Goal: Information Seeking & Learning: Find specific fact

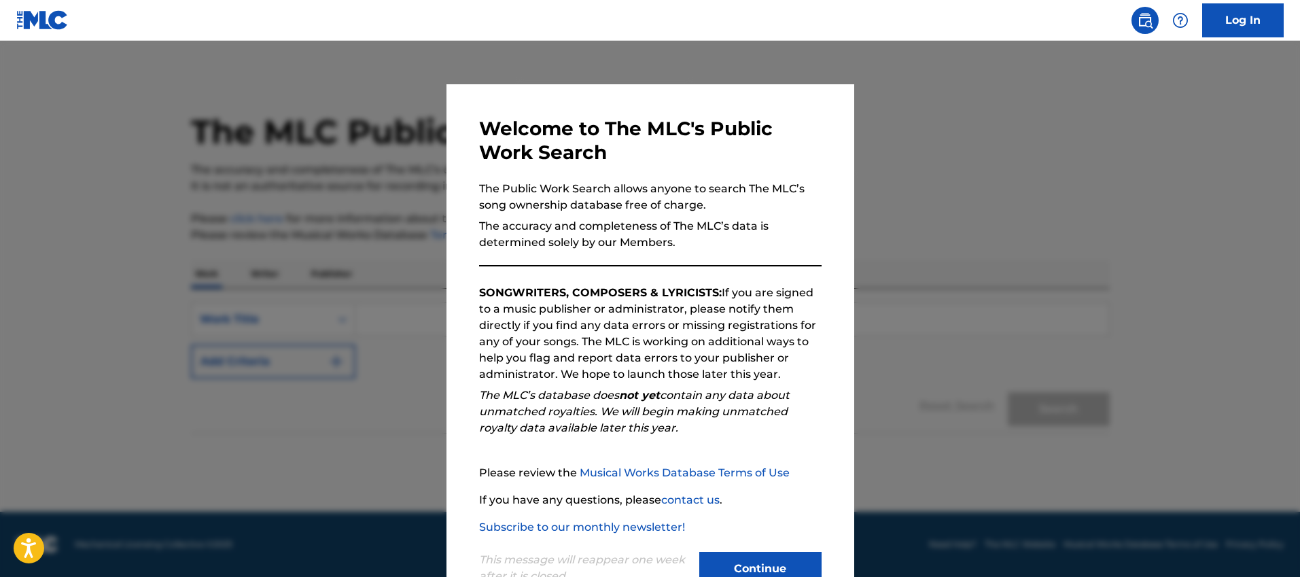
click at [741, 563] on button "Continue" at bounding box center [760, 569] width 122 height 34
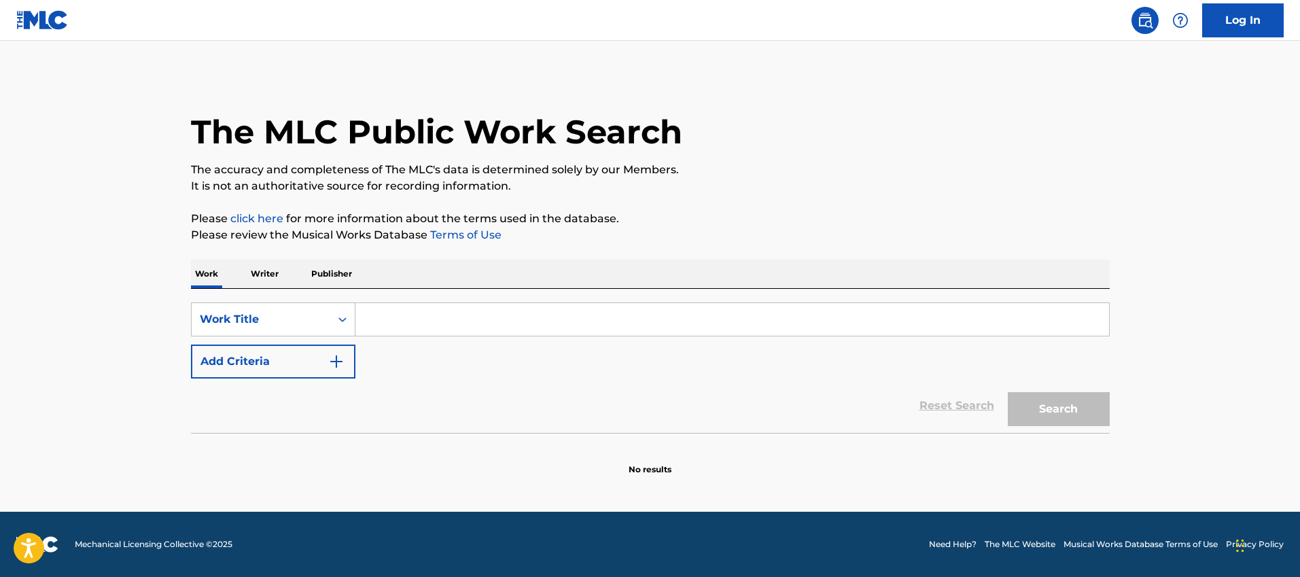
click at [264, 273] on p "Writer" at bounding box center [265, 274] width 36 height 29
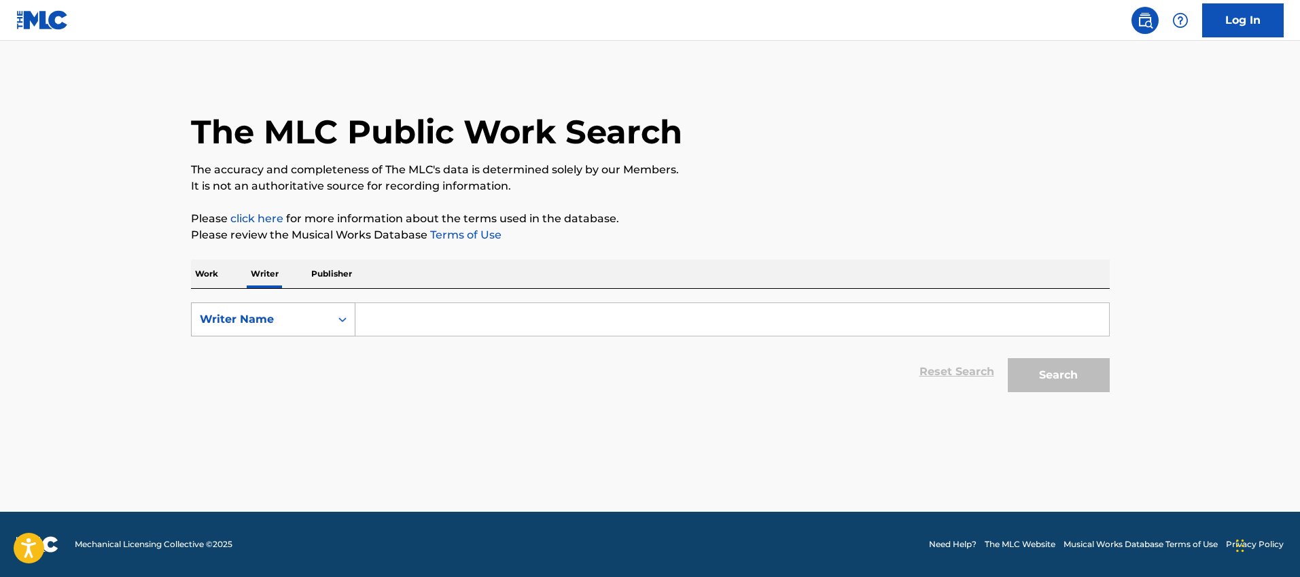
click at [300, 317] on div "Writer Name" at bounding box center [261, 319] width 122 height 16
click at [418, 320] on input "Search Form" at bounding box center [733, 319] width 754 height 33
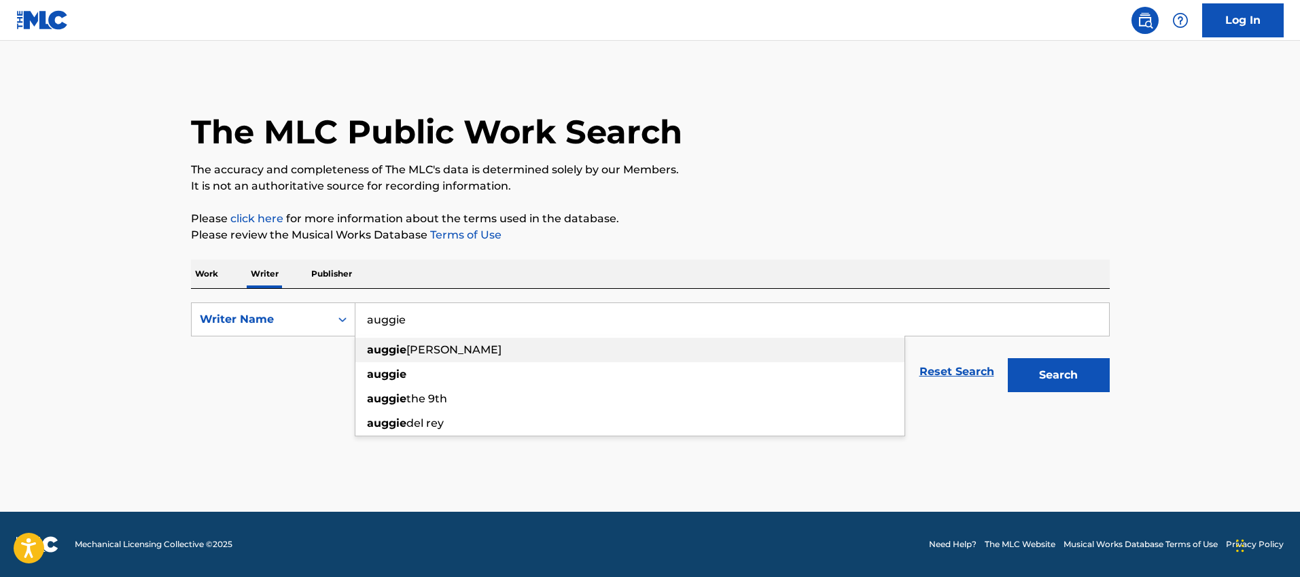
click at [531, 347] on div "auggie velarde" at bounding box center [630, 350] width 549 height 24
type input "auggie velarde"
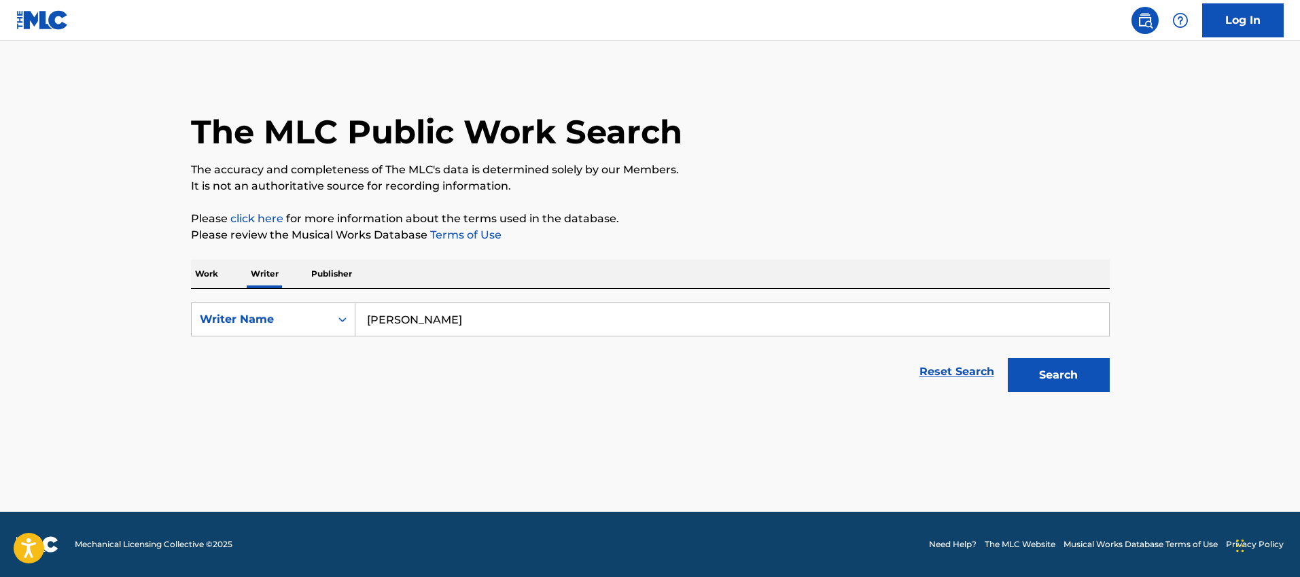
click at [1048, 368] on button "Search" at bounding box center [1059, 375] width 102 height 34
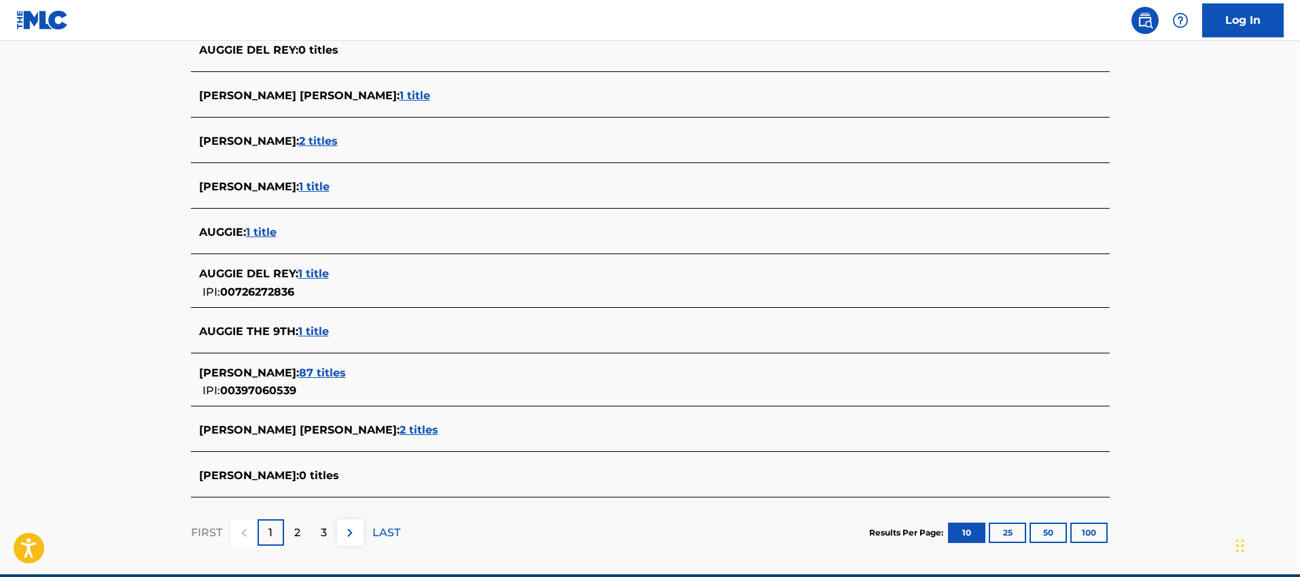
scroll to position [395, 0]
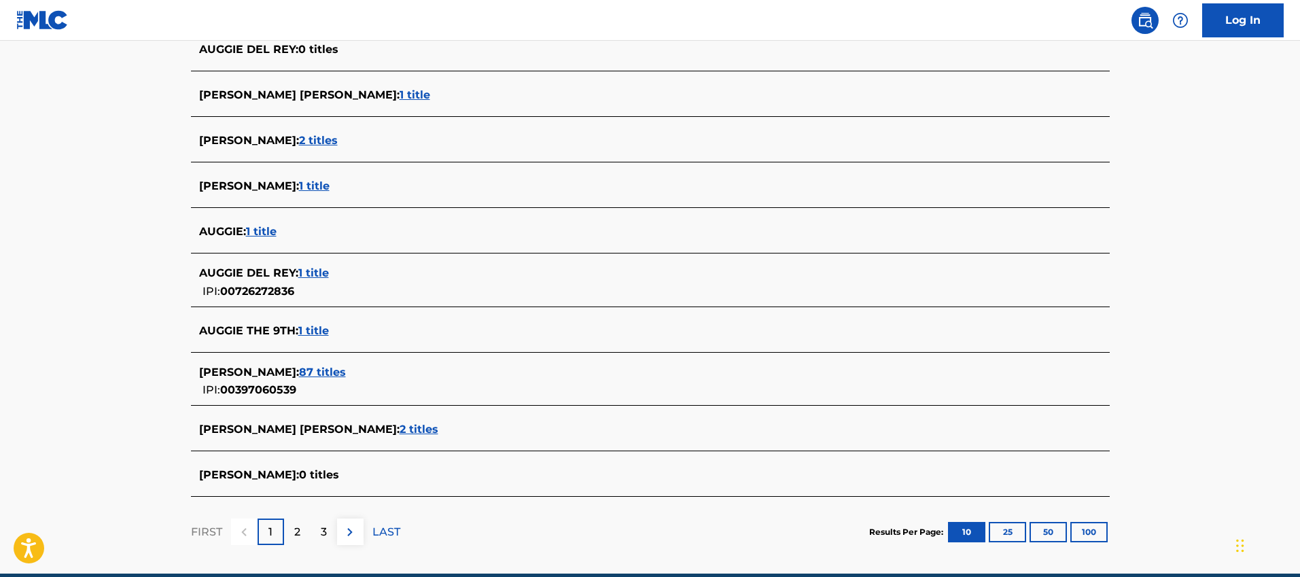
click at [333, 380] on div "AUGGIE VELARDE : 87 titles IPI: 00397060539" at bounding box center [632, 381] width 867 height 35
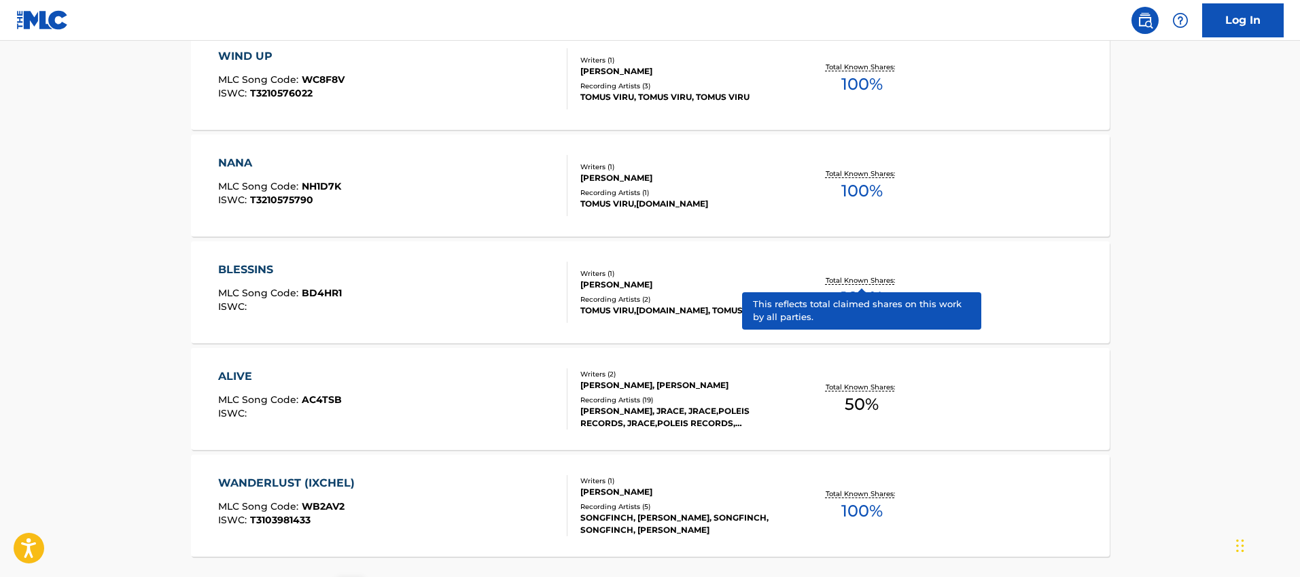
scroll to position [1087, 0]
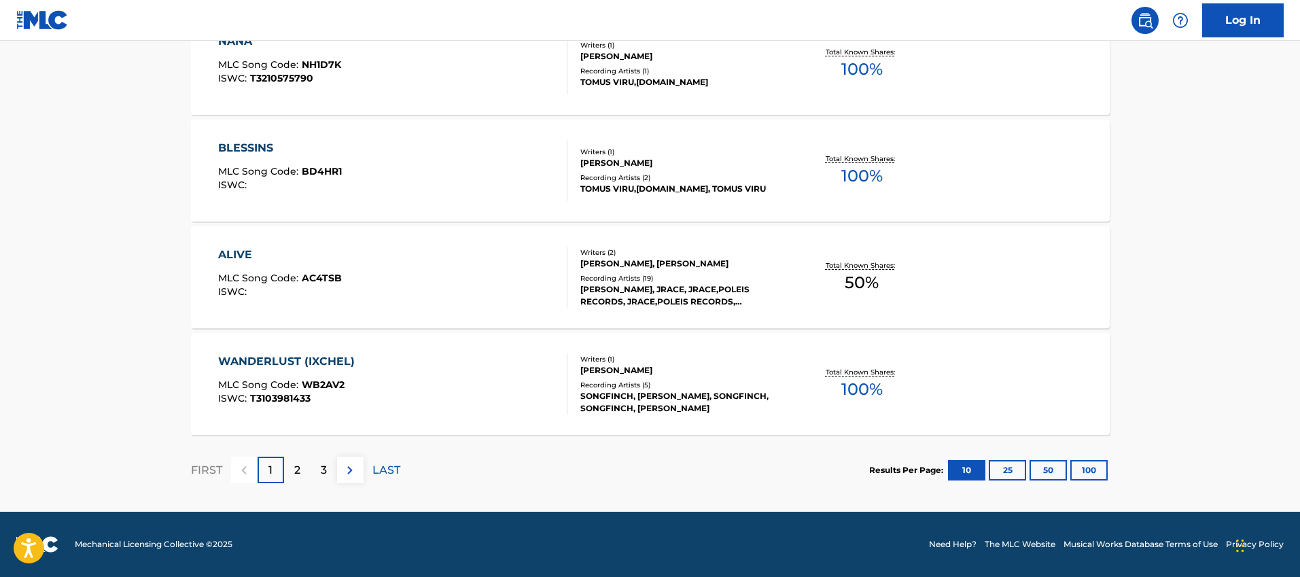
click at [1087, 475] on button "100" at bounding box center [1089, 470] width 37 height 20
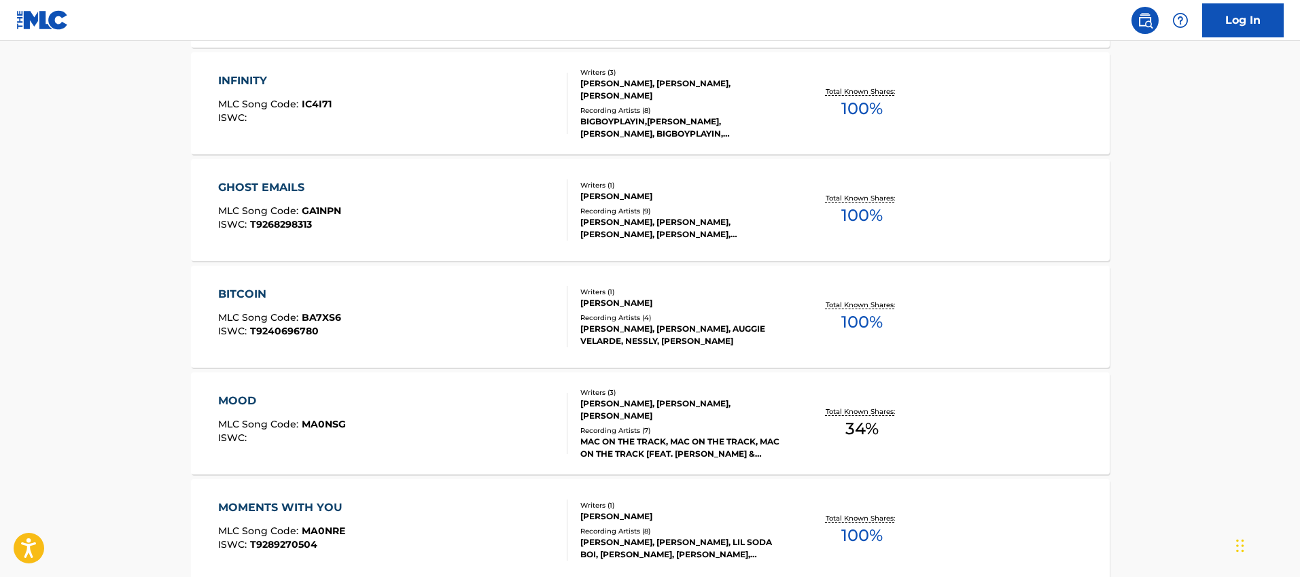
scroll to position [4237, 0]
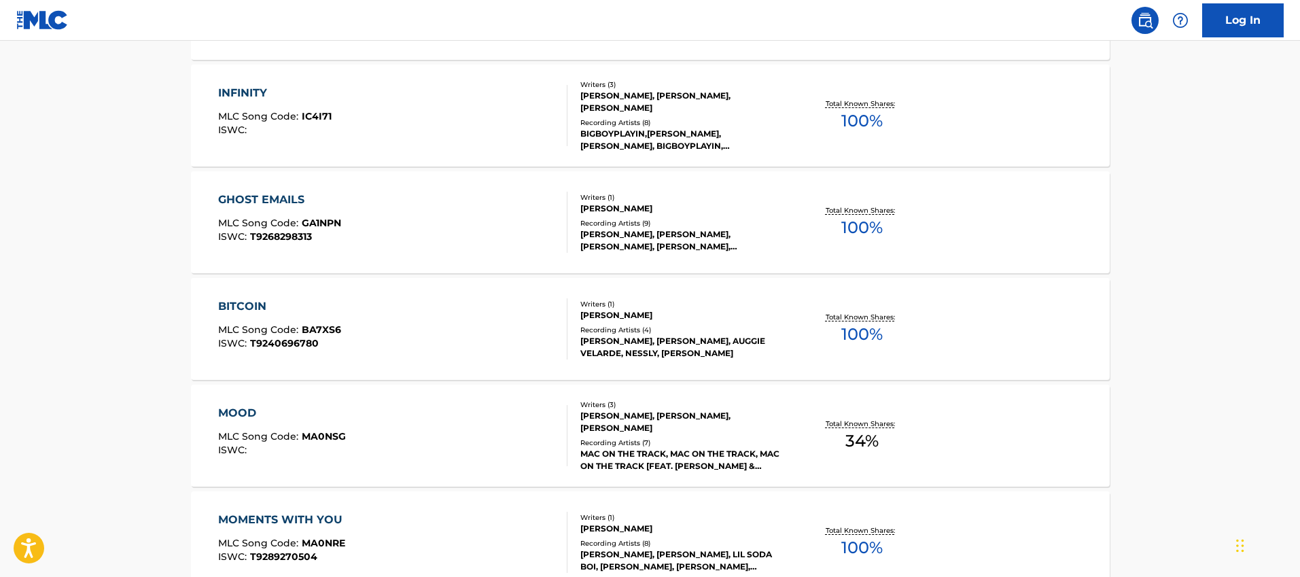
click at [498, 321] on div "BITCOIN MLC Song Code : BA7XS6 ISWC : T9240696780" at bounding box center [392, 328] width 349 height 61
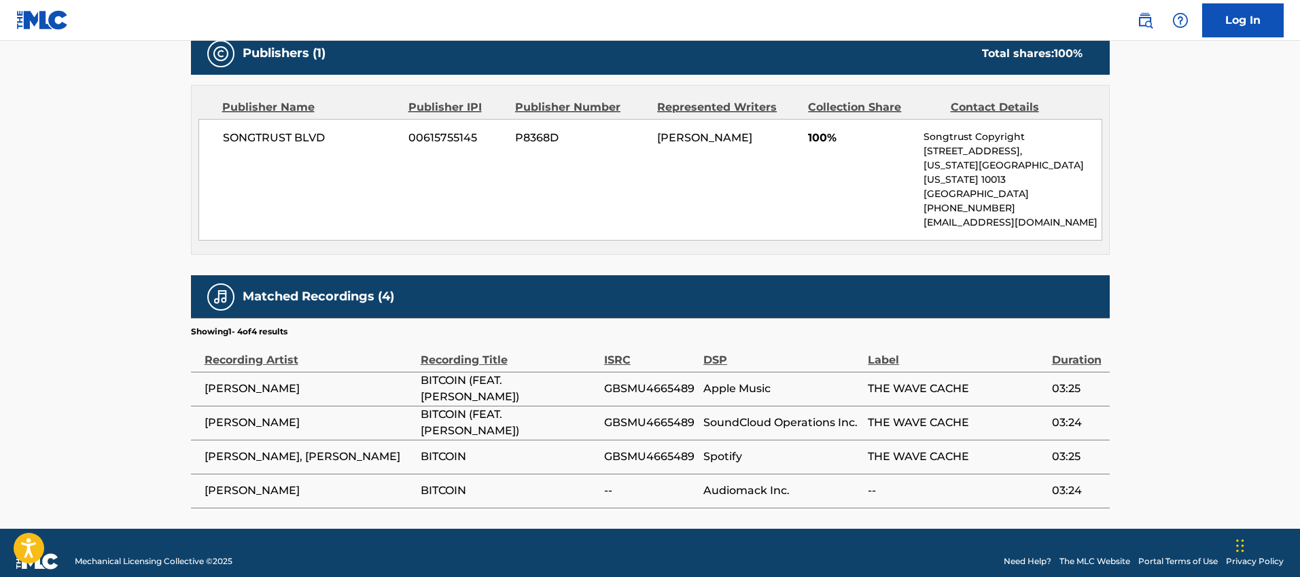
scroll to position [605, 0]
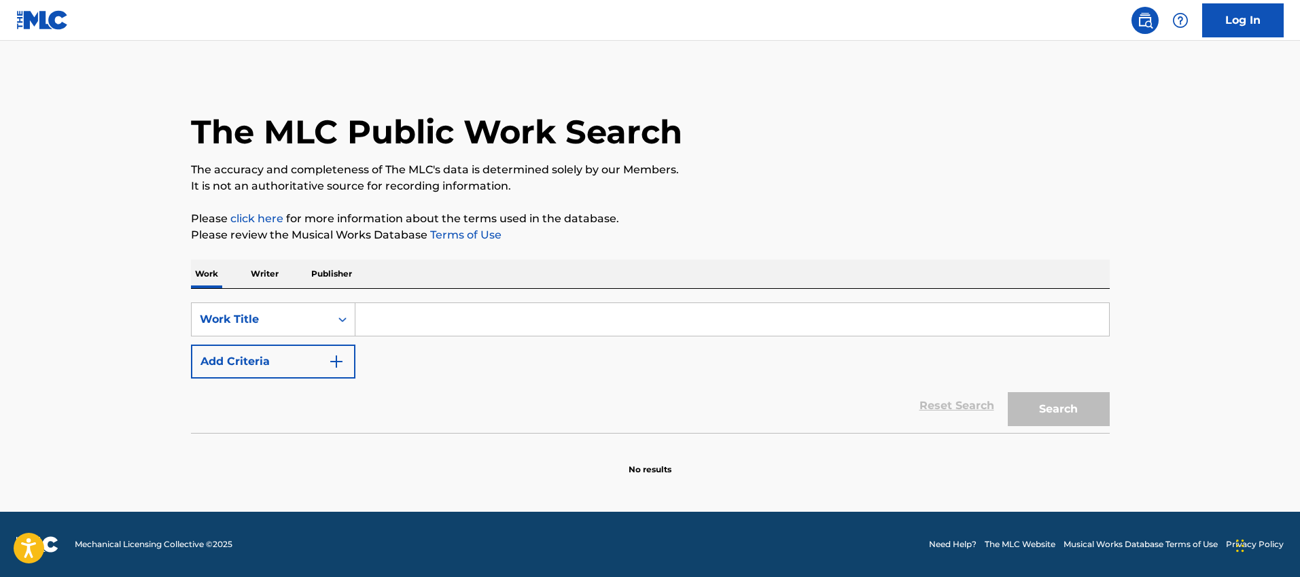
click at [1240, 17] on link "Log In" at bounding box center [1243, 20] width 82 height 34
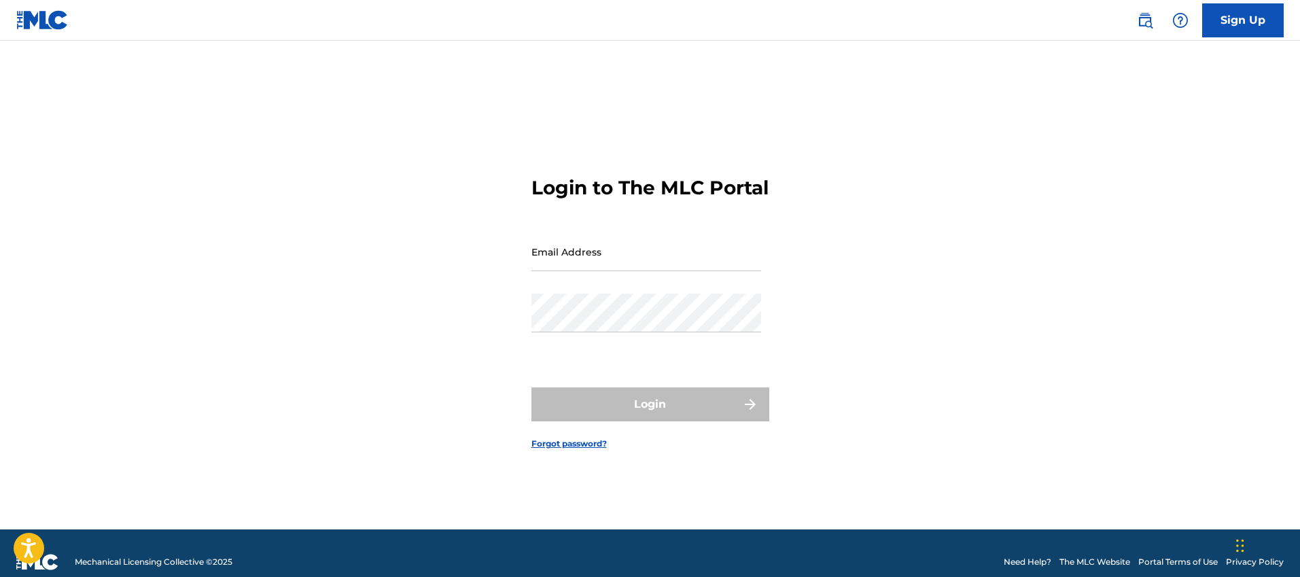
click at [602, 271] on input "Email Address" at bounding box center [647, 251] width 230 height 39
type input "[EMAIL_ADDRESS][DOMAIN_NAME]"
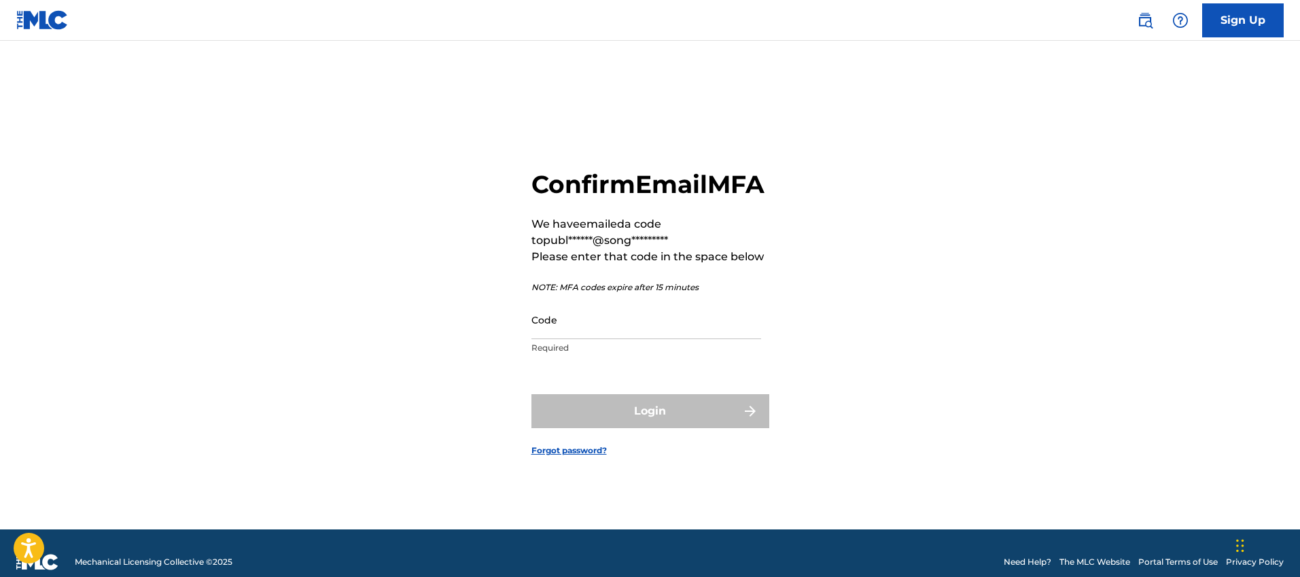
click at [640, 334] on input "Code" at bounding box center [647, 319] width 230 height 39
click at [873, 211] on div "Confirm Email MFA We have emailed a code to publ******@song********* Please ent…" at bounding box center [651, 302] width 952 height 455
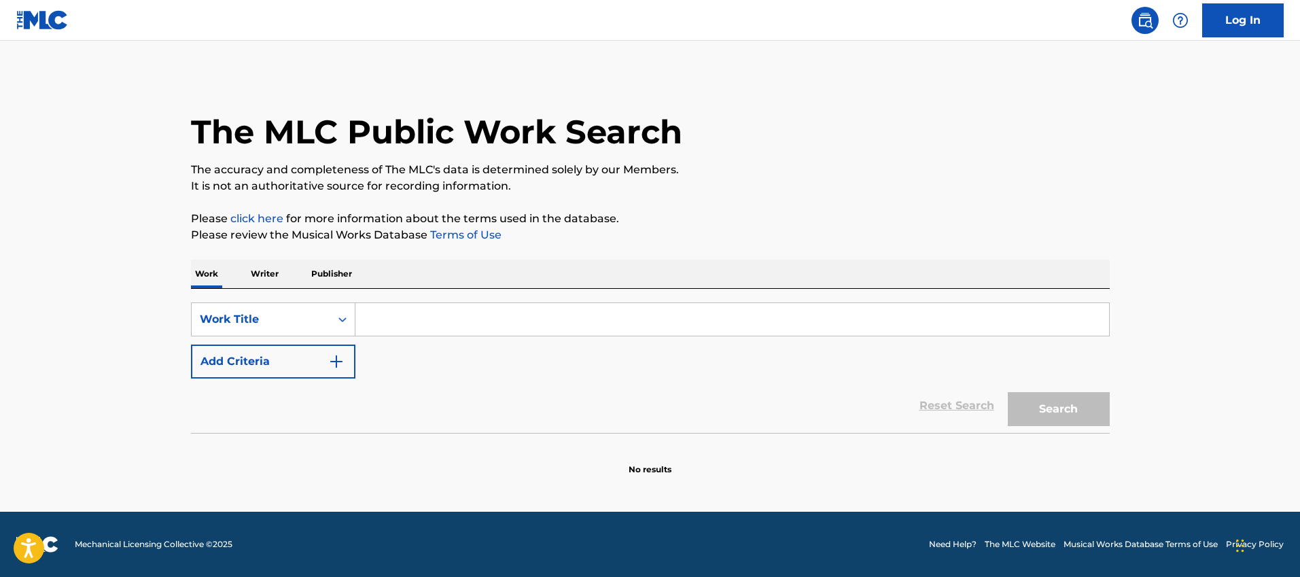
click at [384, 315] on input "Search Form" at bounding box center [733, 319] width 754 height 33
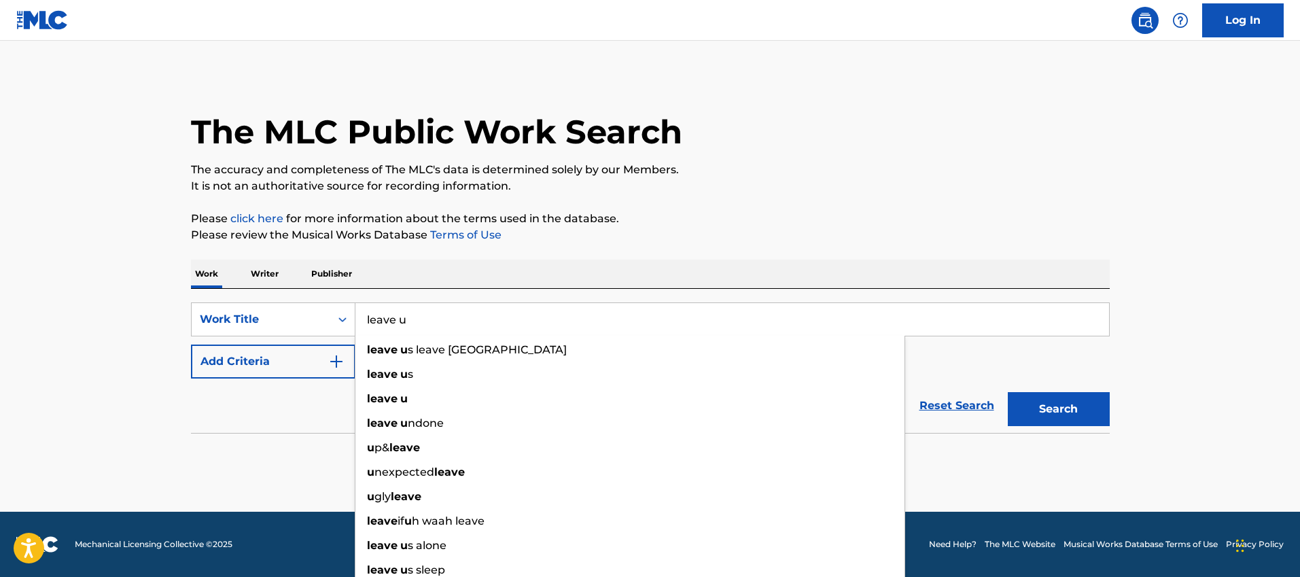
type input "leave u"
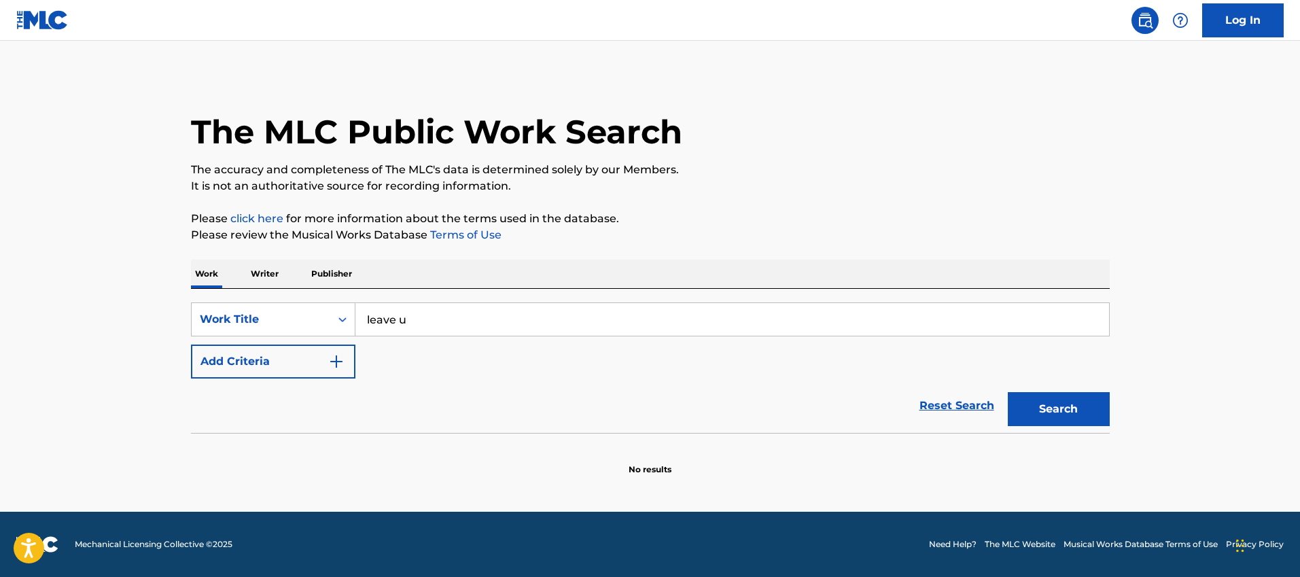
click at [320, 368] on button "Add Criteria" at bounding box center [273, 362] width 164 height 34
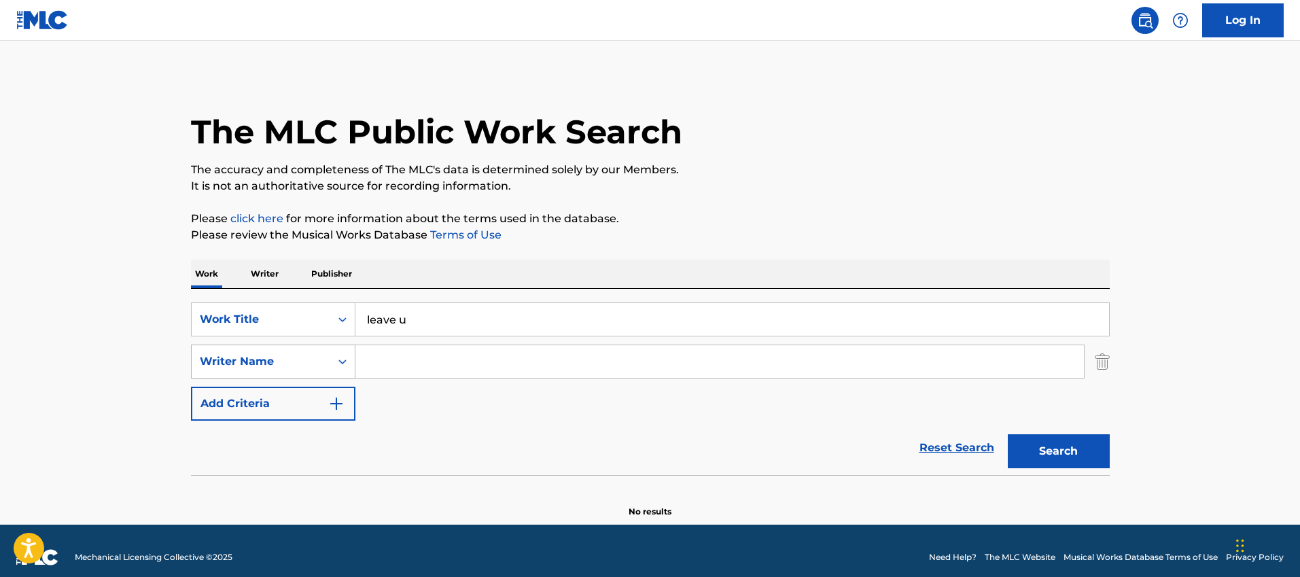
click at [345, 362] on icon "Search Form" at bounding box center [343, 362] width 14 height 14
drag, startPoint x: 416, startPoint y: 379, endPoint x: 417, endPoint y: 364, distance: 15.7
click at [416, 379] on div "SearchWithCriteriaee9c9c4d-de97-47f7-8b6e-40201bcabe20 Work Title leave u Searc…" at bounding box center [650, 361] width 919 height 118
click at [417, 364] on input "Search Form" at bounding box center [720, 361] width 729 height 33
click at [489, 392] on div "auggie v elarde" at bounding box center [618, 392] width 524 height 24
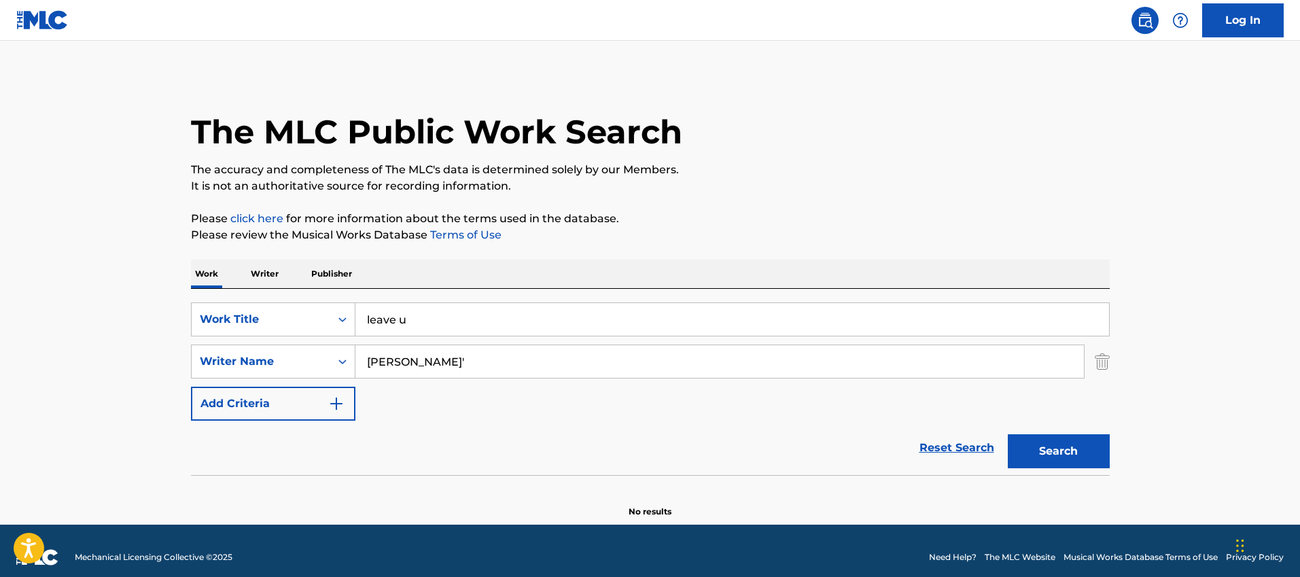
type input "auggie velarde"
click at [1068, 440] on button "Search" at bounding box center [1059, 451] width 102 height 34
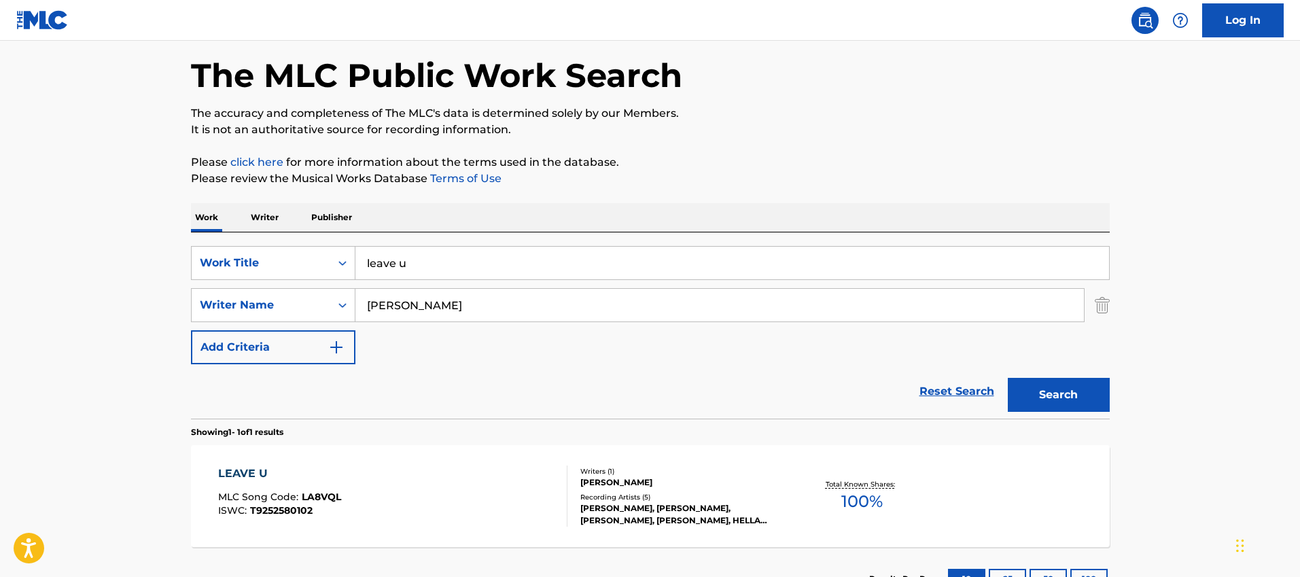
scroll to position [162, 0]
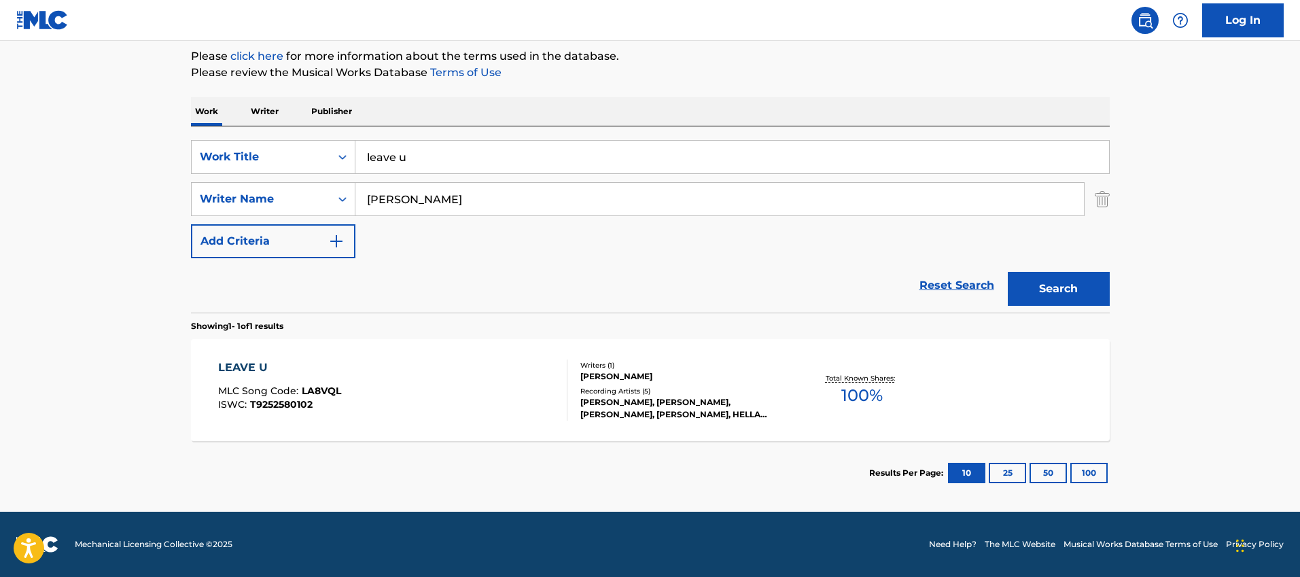
click at [453, 385] on div "LEAVE U MLC Song Code : LA8VQL ISWC : T9252580102" at bounding box center [392, 390] width 349 height 61
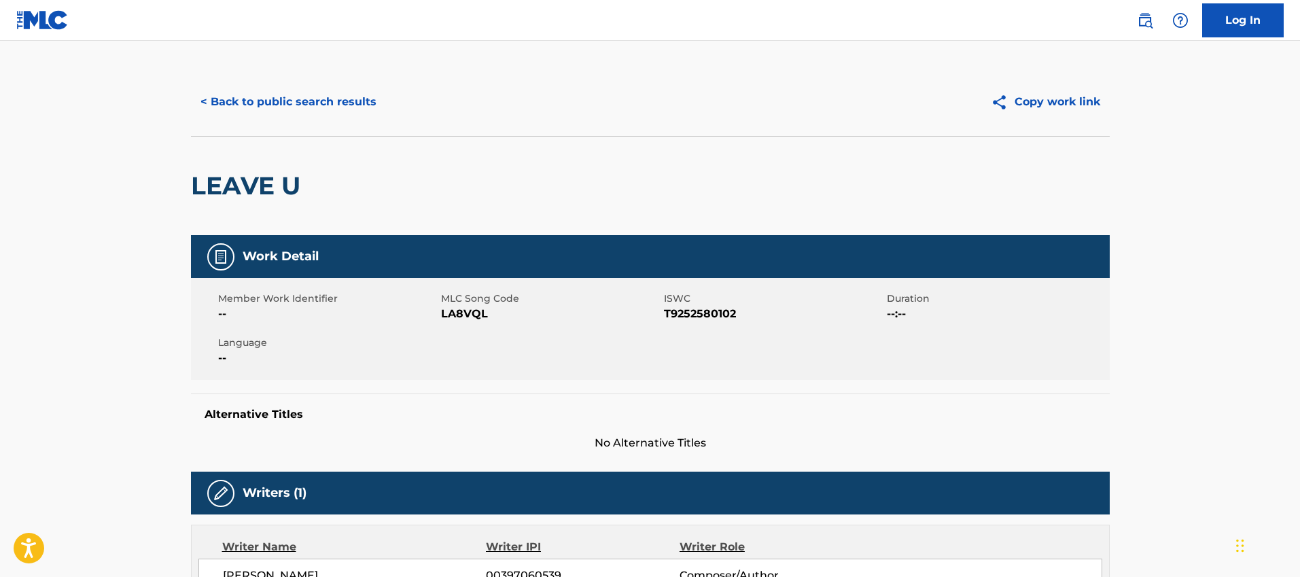
scroll to position [6, 0]
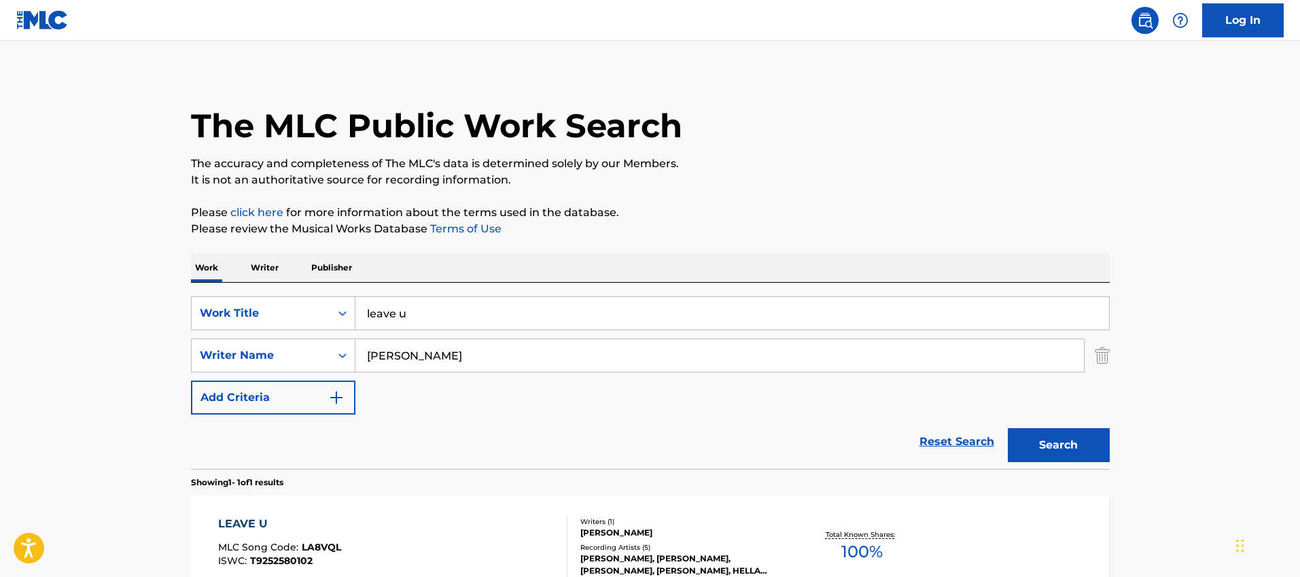
scroll to position [85, 0]
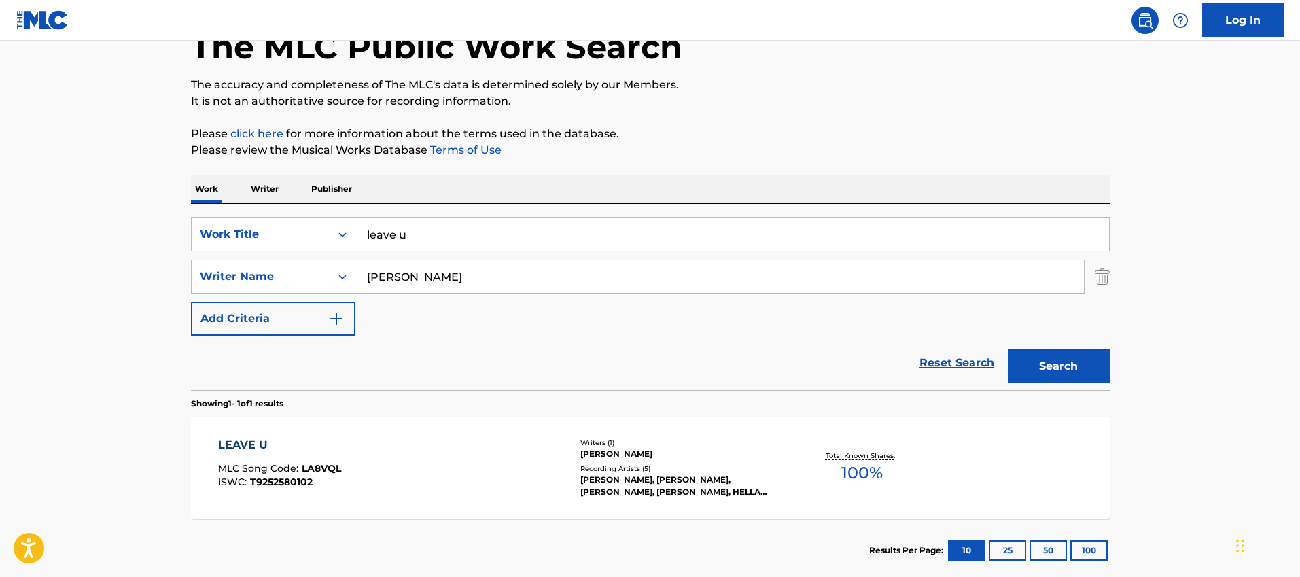
click at [445, 239] on input "leave u" at bounding box center [733, 234] width 754 height 33
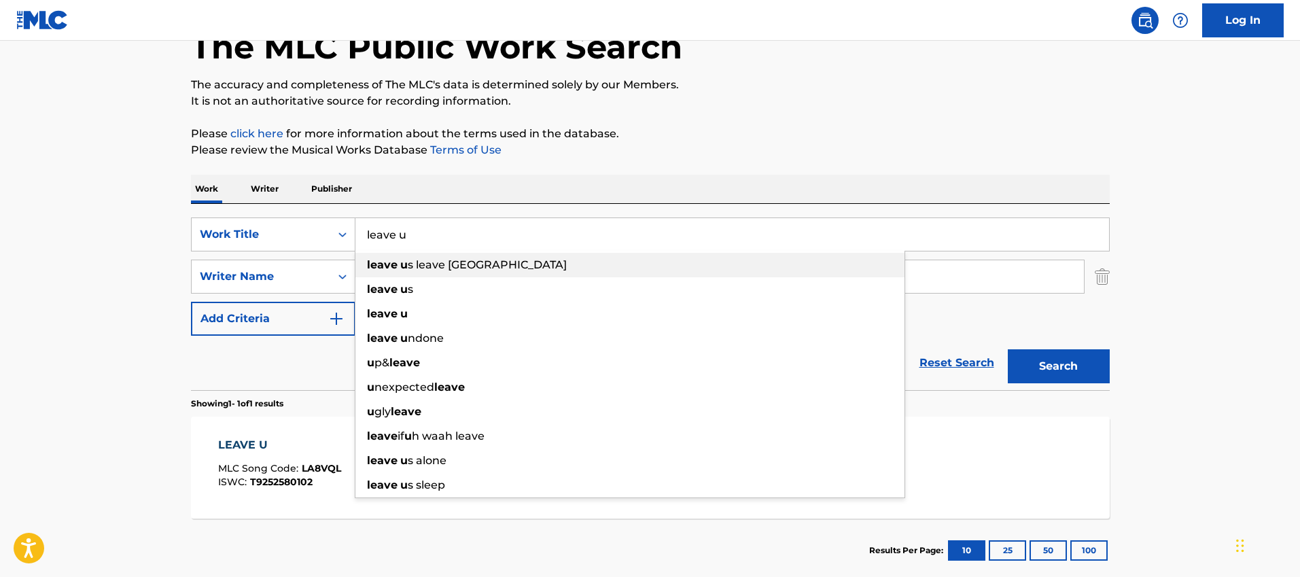
type input "leave u"
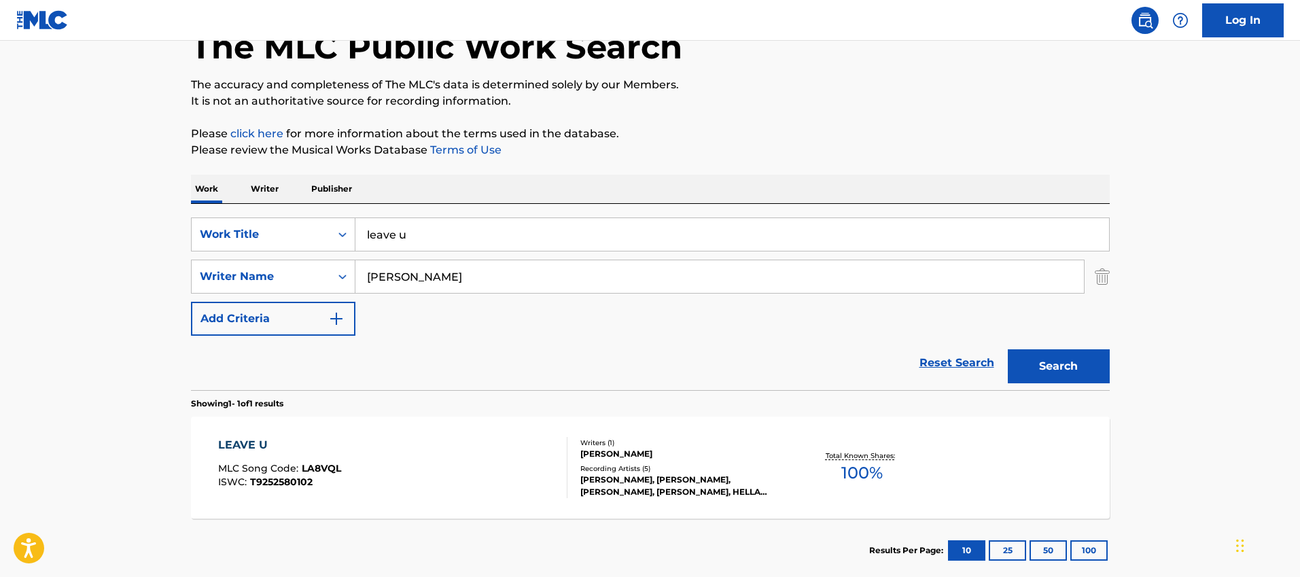
click at [481, 201] on div "Work Writer Publisher" at bounding box center [650, 189] width 919 height 29
drag, startPoint x: 485, startPoint y: 275, endPoint x: 369, endPoint y: 277, distance: 115.6
click at [369, 277] on input "auggie velarde" at bounding box center [720, 276] width 729 height 33
click at [1008, 349] on button "Search" at bounding box center [1059, 366] width 102 height 34
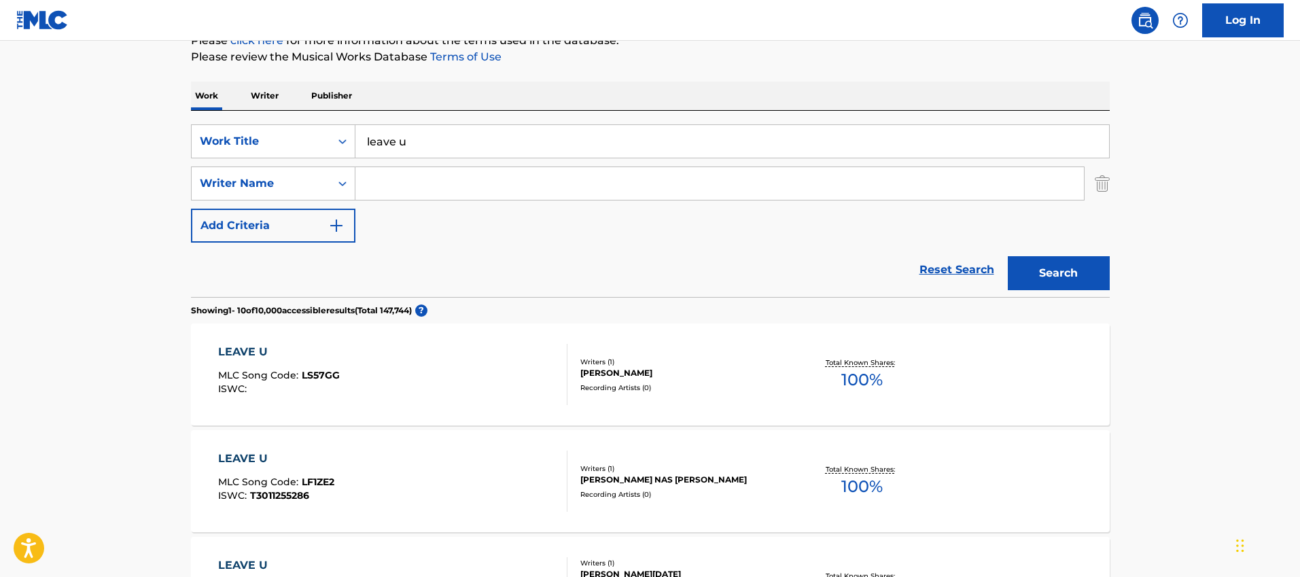
scroll to position [179, 0]
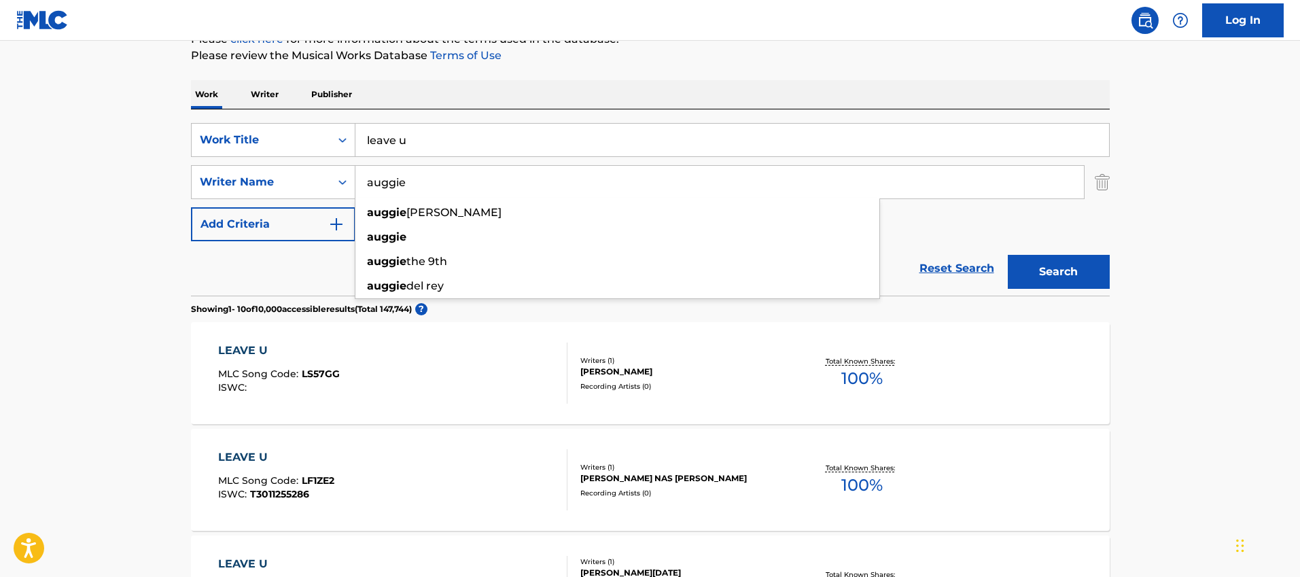
type input "auggie"
click at [1008, 255] on button "Search" at bounding box center [1059, 272] width 102 height 34
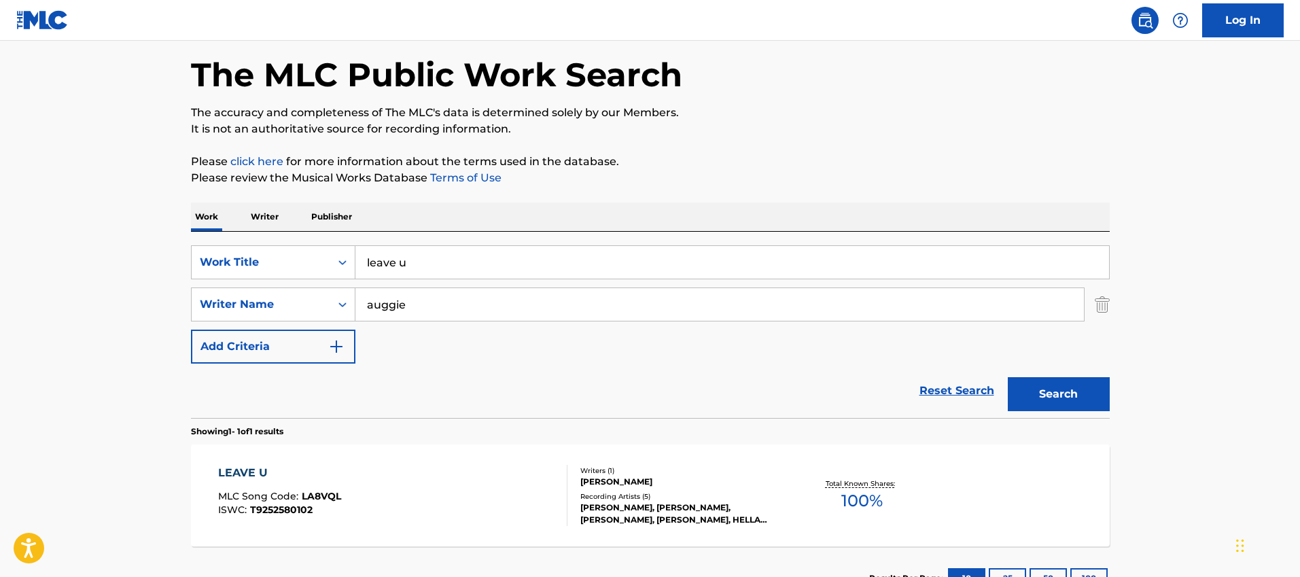
scroll to position [162, 0]
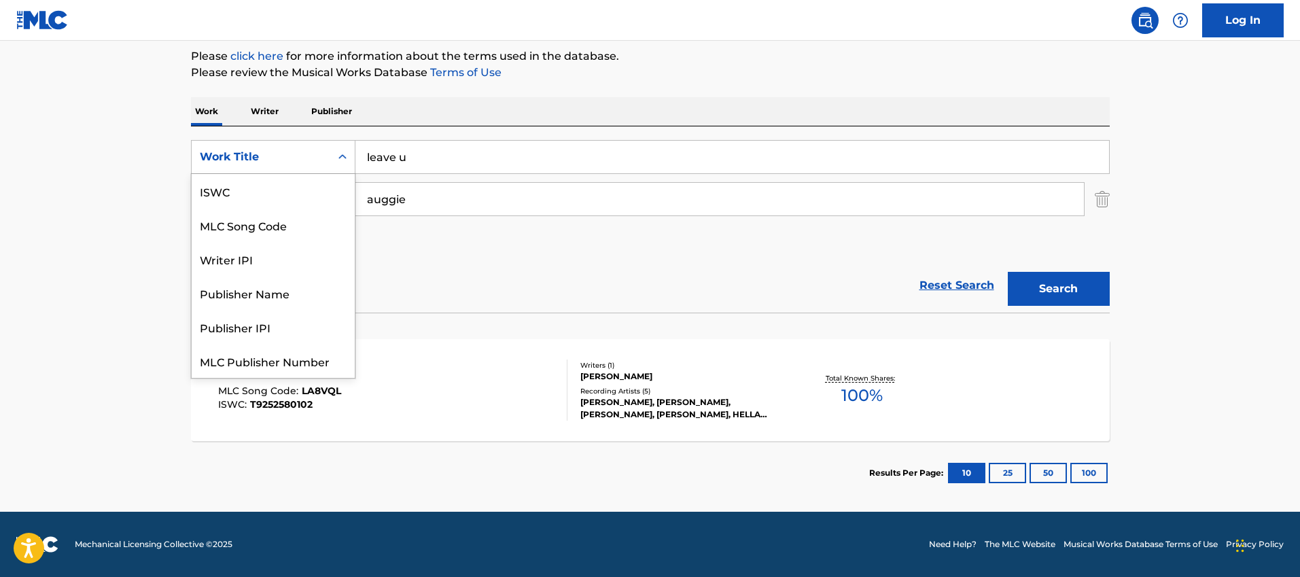
click at [239, 162] on div "Work Title" at bounding box center [261, 157] width 122 height 16
click at [277, 118] on p "Writer" at bounding box center [265, 111] width 36 height 29
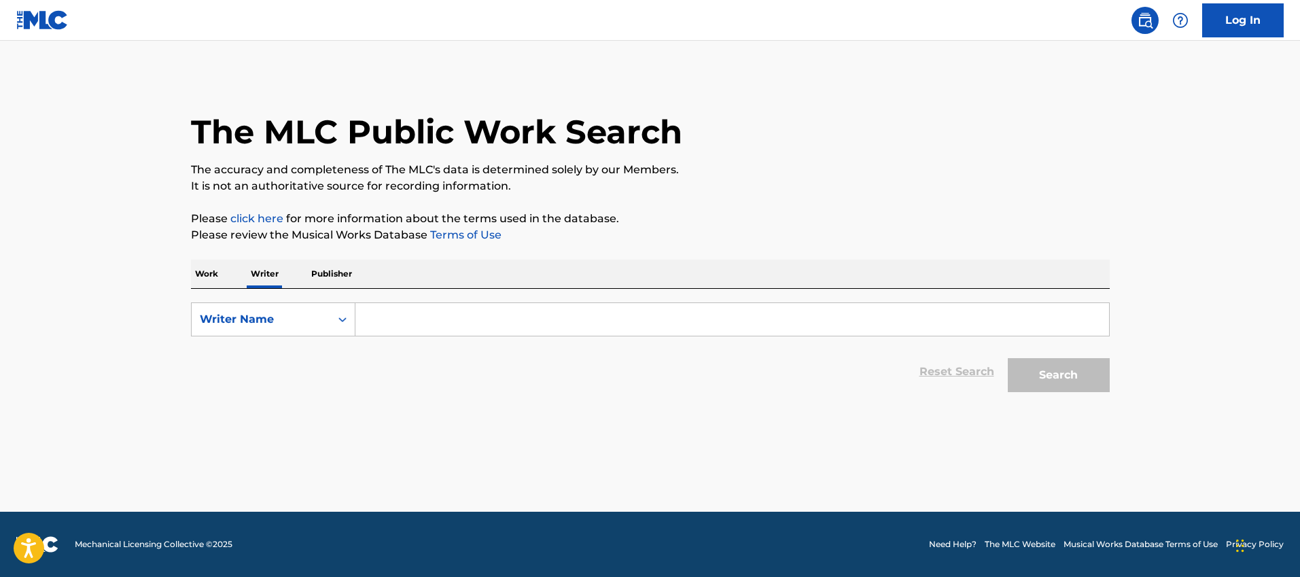
click at [415, 312] on input "Search Form" at bounding box center [733, 319] width 754 height 33
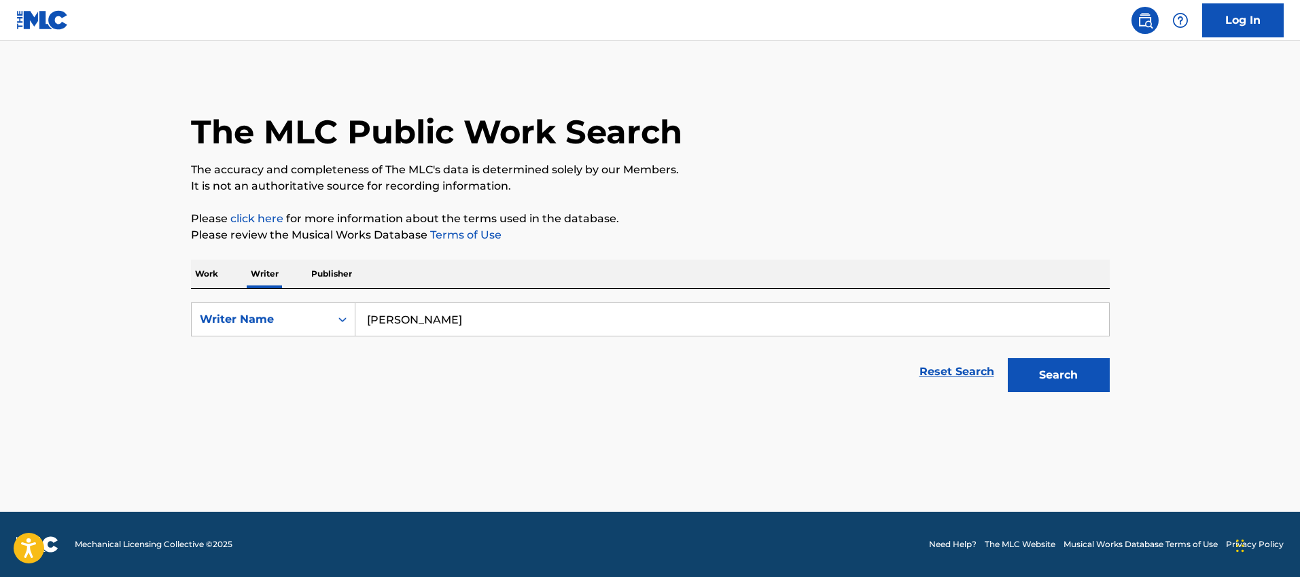
type input "auggie velarde"
click at [1066, 370] on button "Search" at bounding box center [1059, 375] width 102 height 34
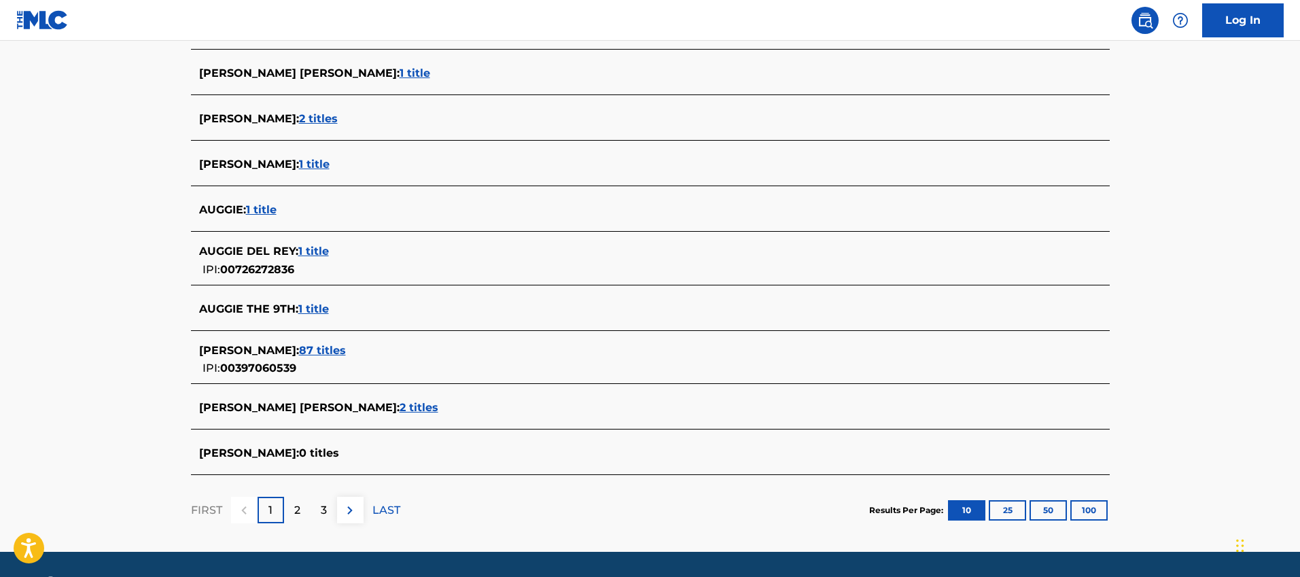
scroll to position [457, 0]
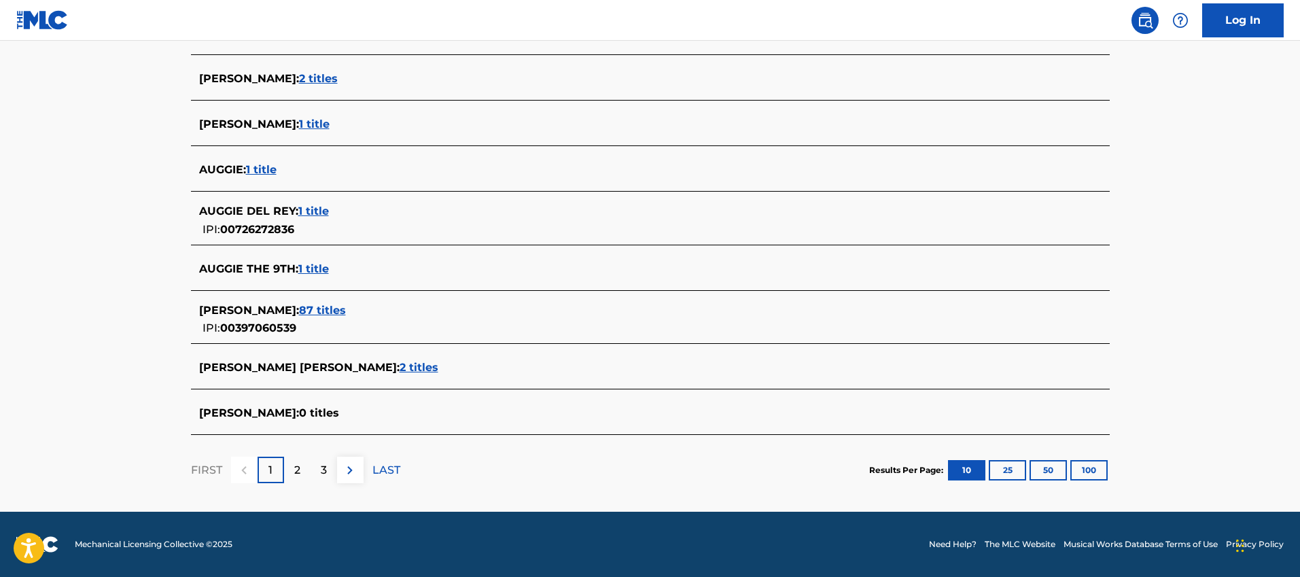
click at [1087, 470] on button "100" at bounding box center [1089, 470] width 37 height 20
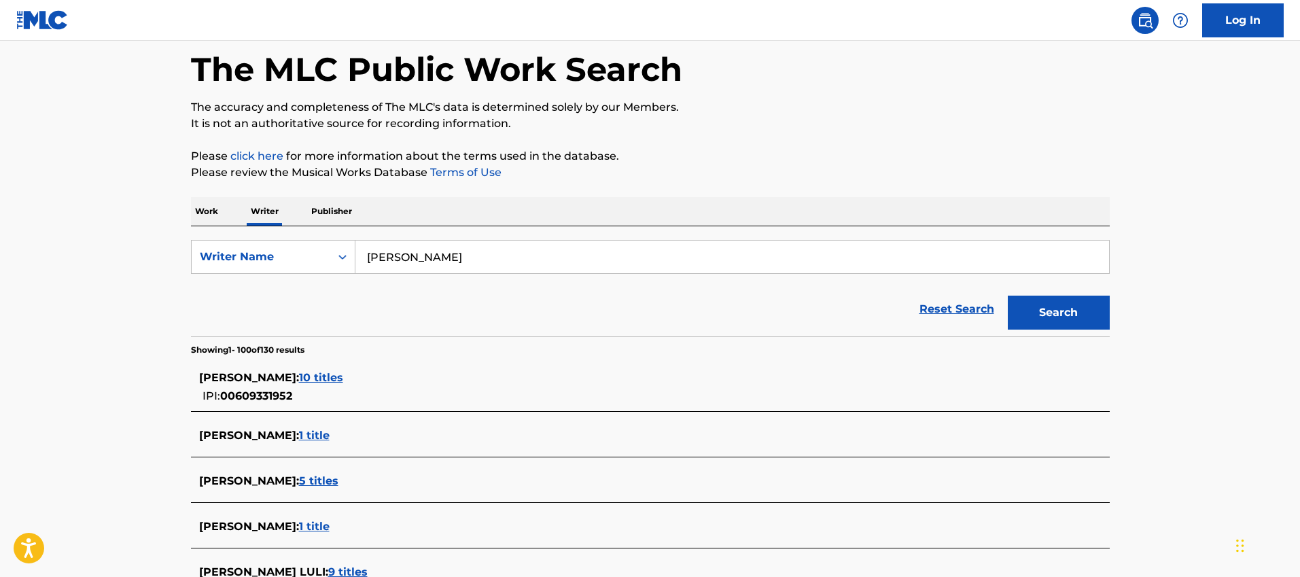
scroll to position [0, 0]
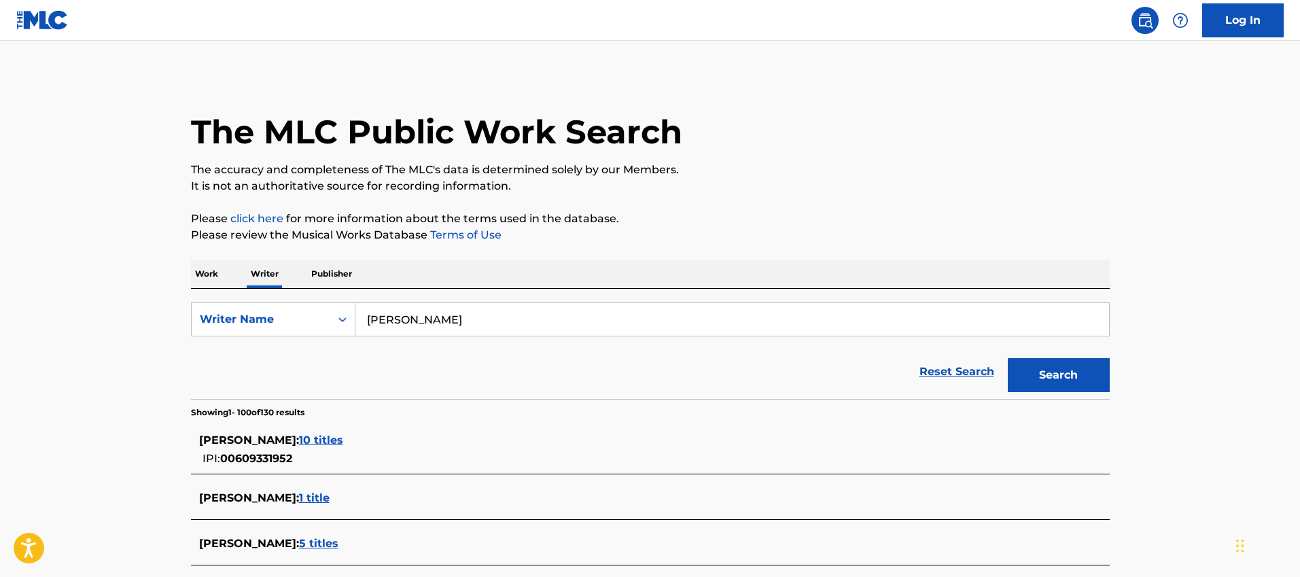
click at [222, 287] on div "Work Writer Publisher" at bounding box center [650, 274] width 919 height 29
click at [217, 283] on p "Work" at bounding box center [206, 274] width 31 height 29
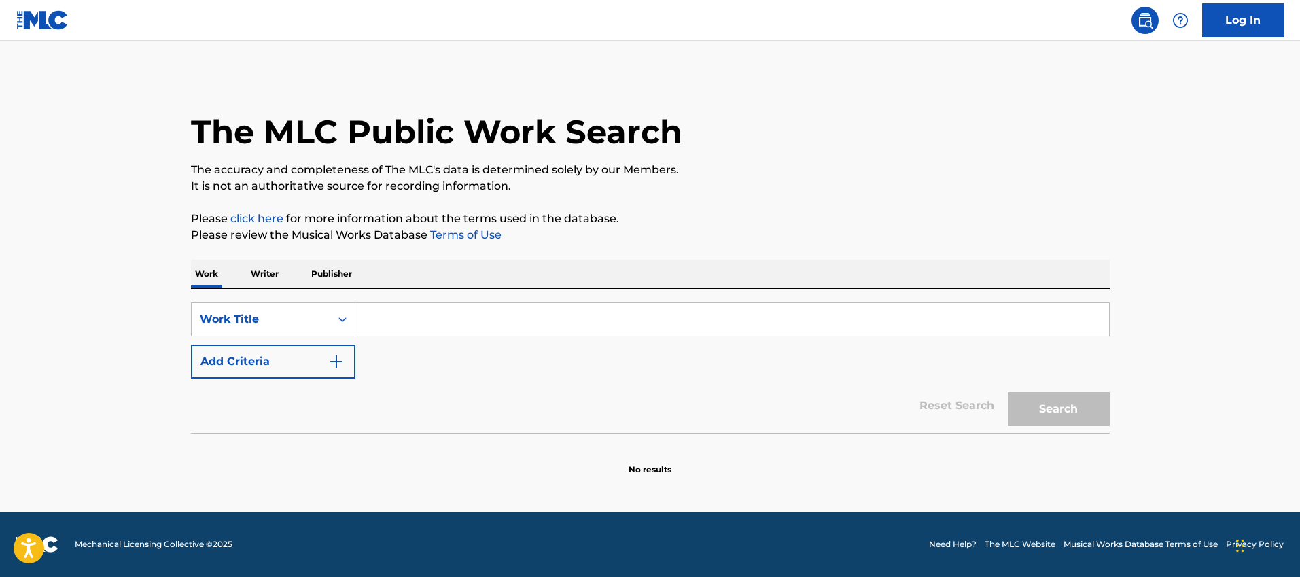
click at [389, 316] on input "Search Form" at bounding box center [733, 319] width 754 height 33
paste input "MA0NSG"
type input "MA0NSG"
click at [1008, 392] on button "Search" at bounding box center [1059, 409] width 102 height 34
click at [369, 318] on input "MA0NSG" at bounding box center [733, 319] width 754 height 33
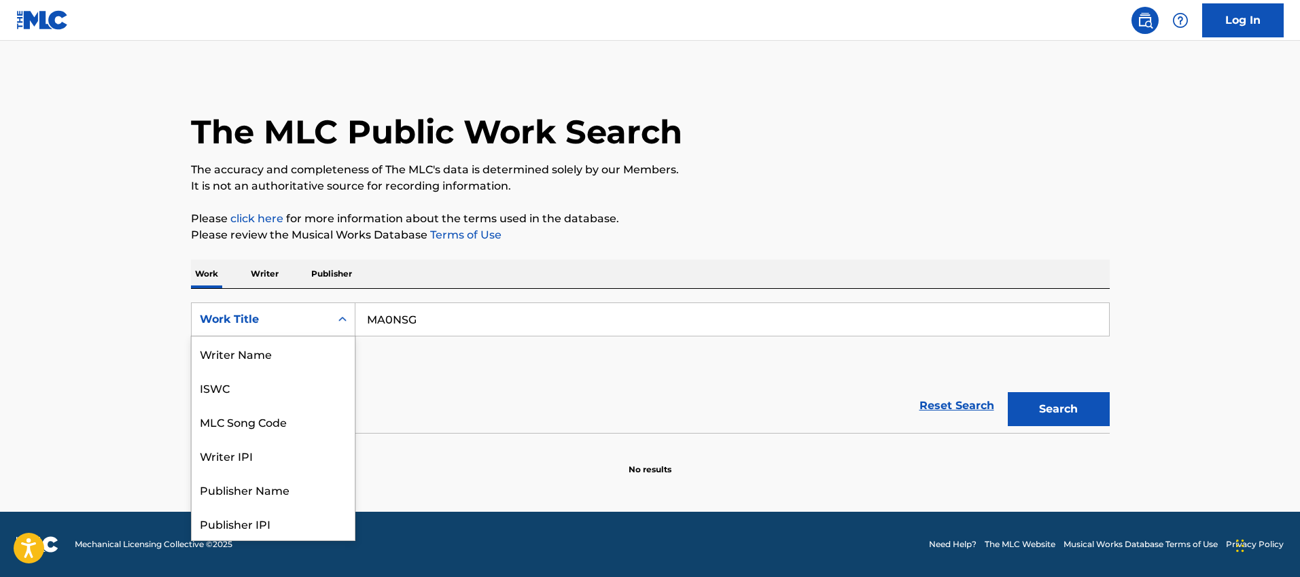
click at [302, 317] on div "Work Title" at bounding box center [261, 319] width 122 height 16
drag, startPoint x: 268, startPoint y: 359, endPoint x: 285, endPoint y: 356, distance: 18.0
click at [268, 358] on div "MLC Song Code" at bounding box center [273, 353] width 163 height 34
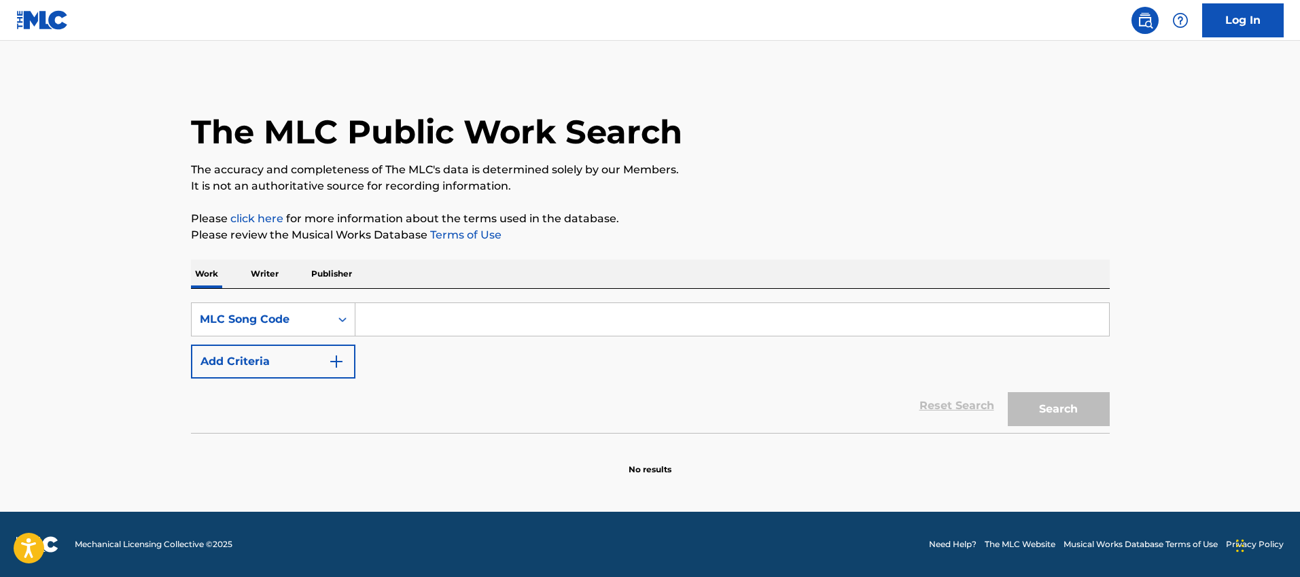
click at [549, 316] on input "Search Form" at bounding box center [733, 319] width 754 height 33
paste input "MA0NSG"
type input "MA0NSG"
click at [1008, 392] on button "Search" at bounding box center [1059, 409] width 102 height 34
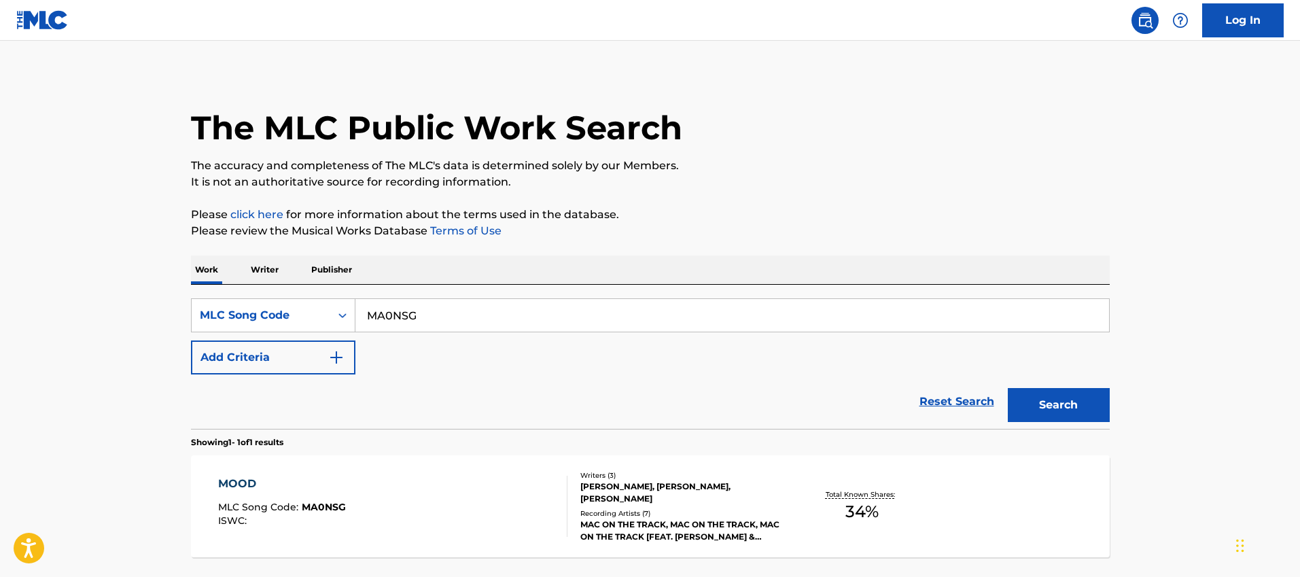
scroll to position [100, 0]
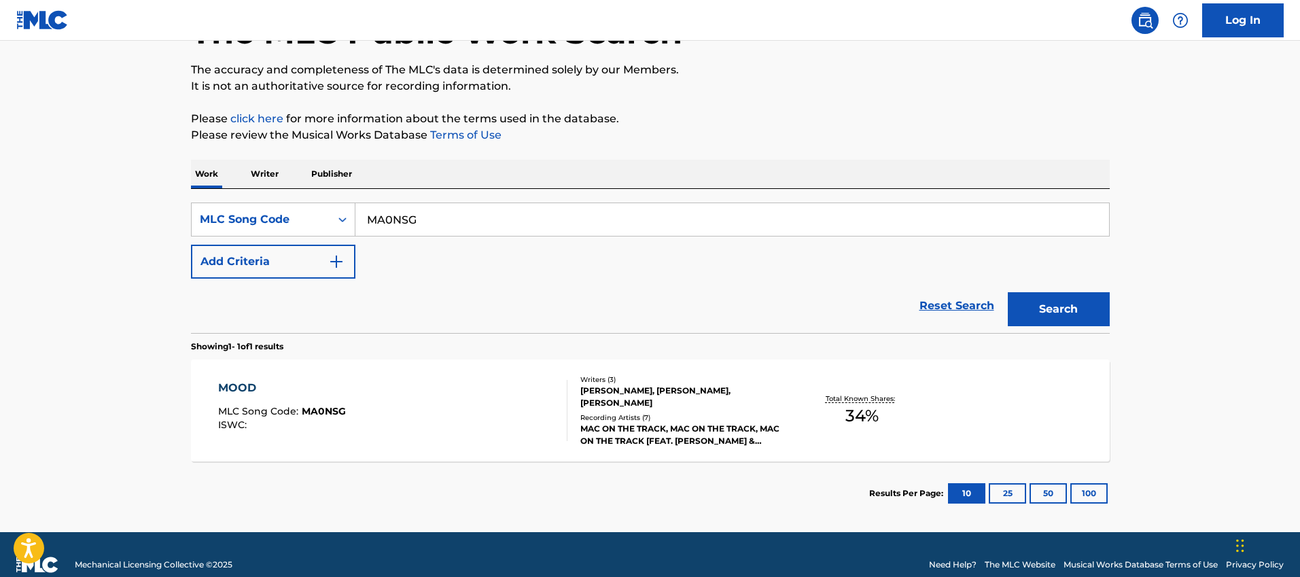
click at [399, 406] on div "MOOD MLC Song Code : MA0NSG ISWC :" at bounding box center [392, 410] width 349 height 61
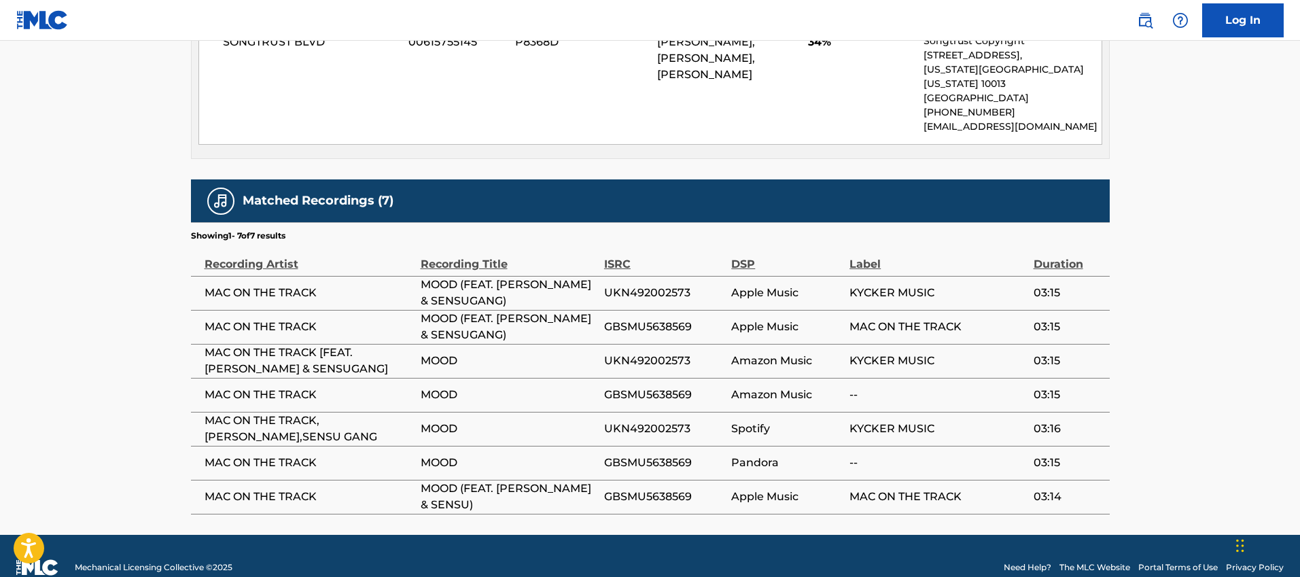
scroll to position [737, 0]
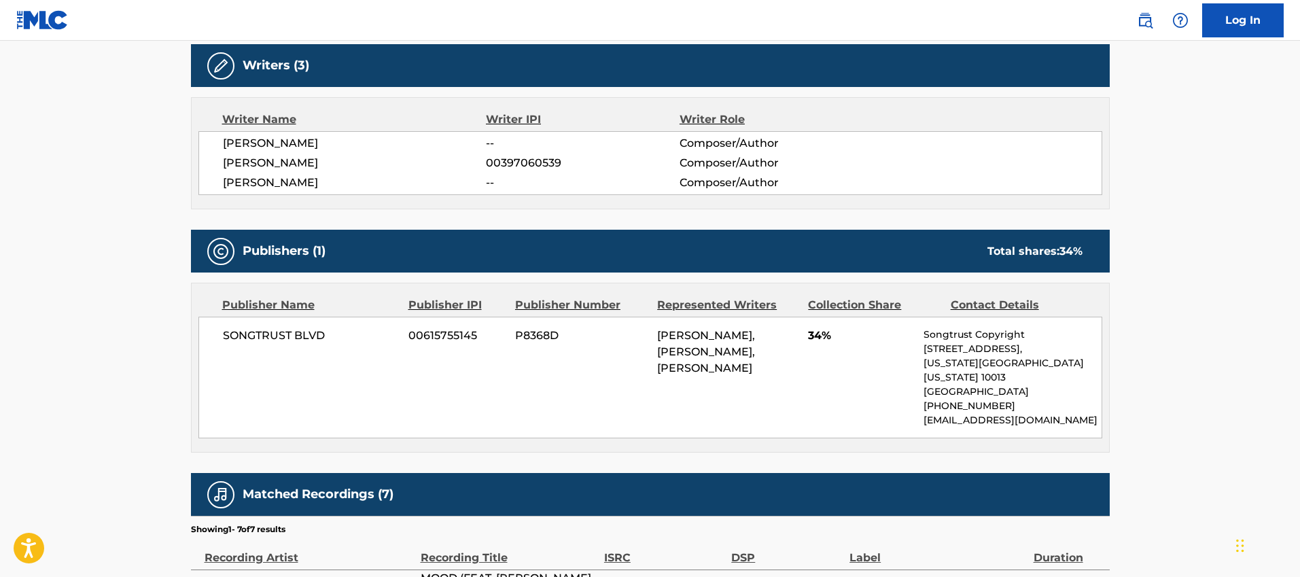
scroll to position [120, 0]
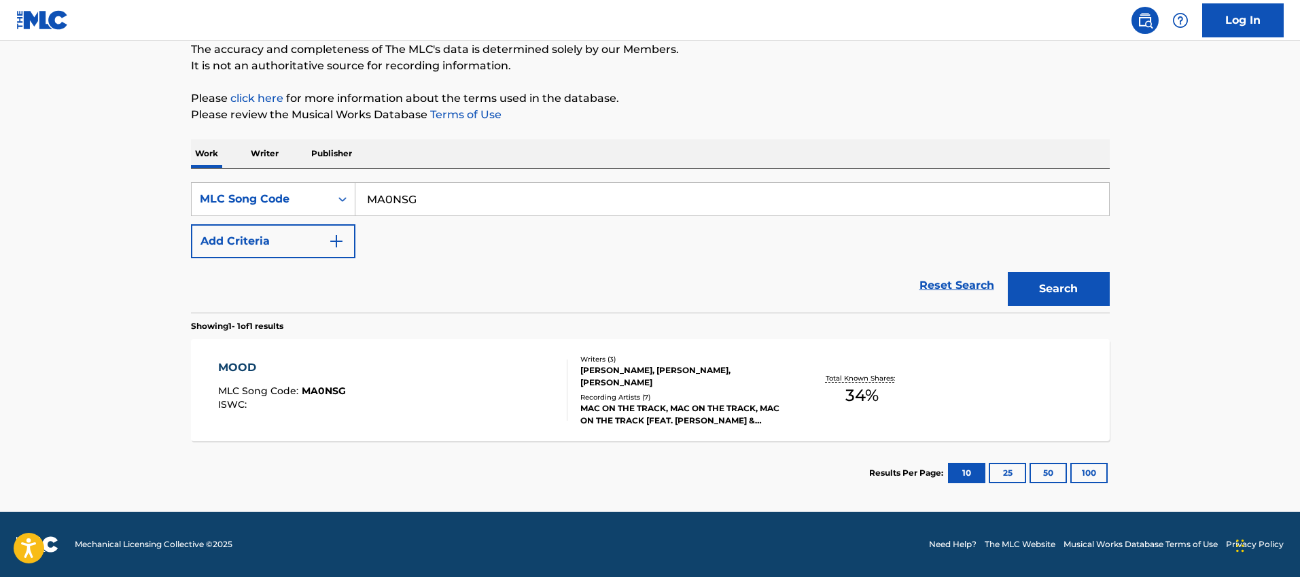
click at [422, 194] on input "MA0NSG" at bounding box center [733, 199] width 754 height 33
click at [458, 196] on input "MA0NSG" at bounding box center [733, 199] width 754 height 33
drag, startPoint x: 491, startPoint y: 190, endPoint x: 438, endPoint y: 220, distance: 59.9
click at [437, 213] on input "MA0NSG" at bounding box center [733, 199] width 754 height 33
paste input "DA9L6S"
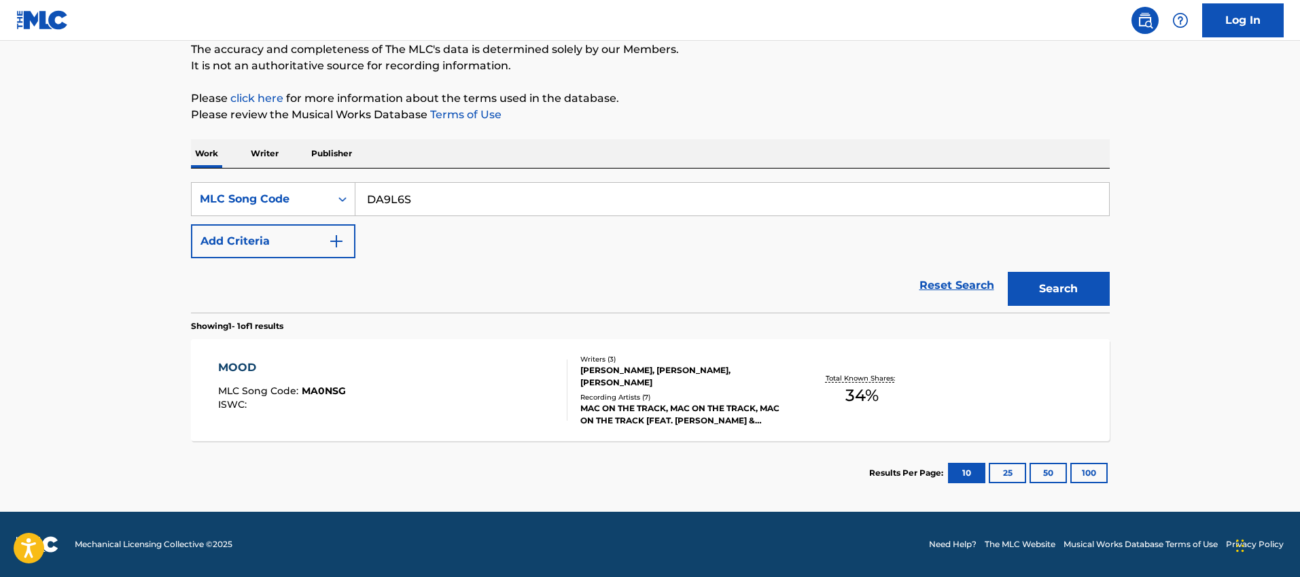
type input "DA9L6S"
click at [1008, 272] on button "Search" at bounding box center [1059, 289] width 102 height 34
click at [375, 373] on div "DIME SI ME QUIERES MLC Song Code : DA9L6S ISWC :" at bounding box center [392, 390] width 349 height 61
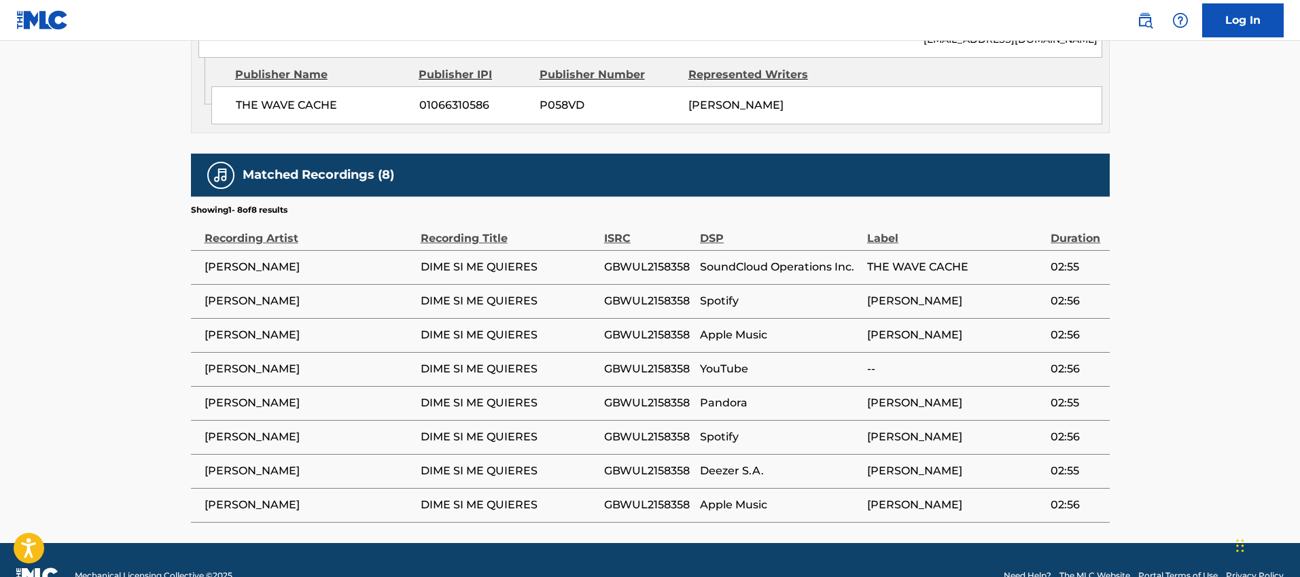
scroll to position [829, 0]
